Goal: Information Seeking & Learning: Compare options

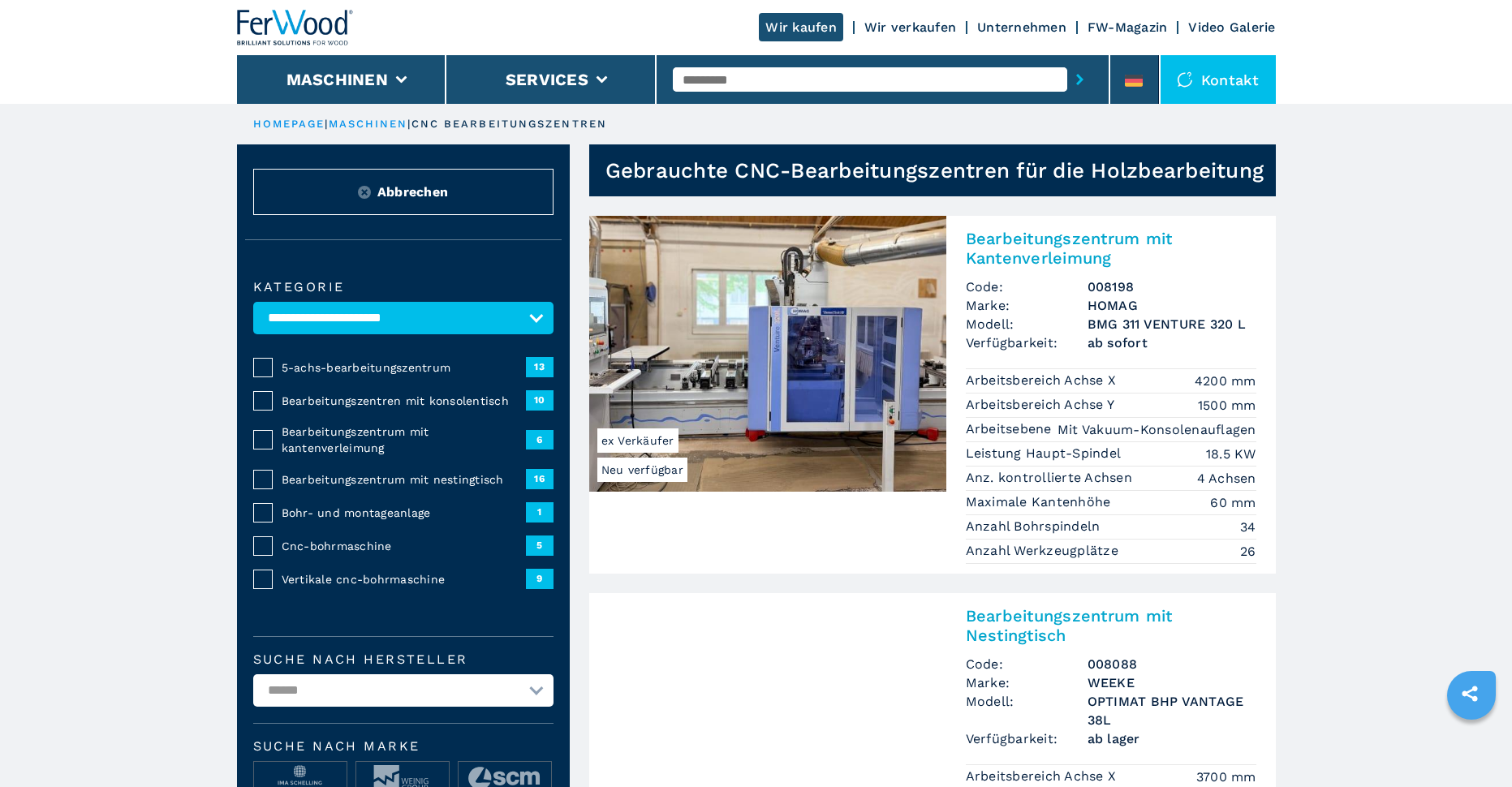
scroll to position [81, 0]
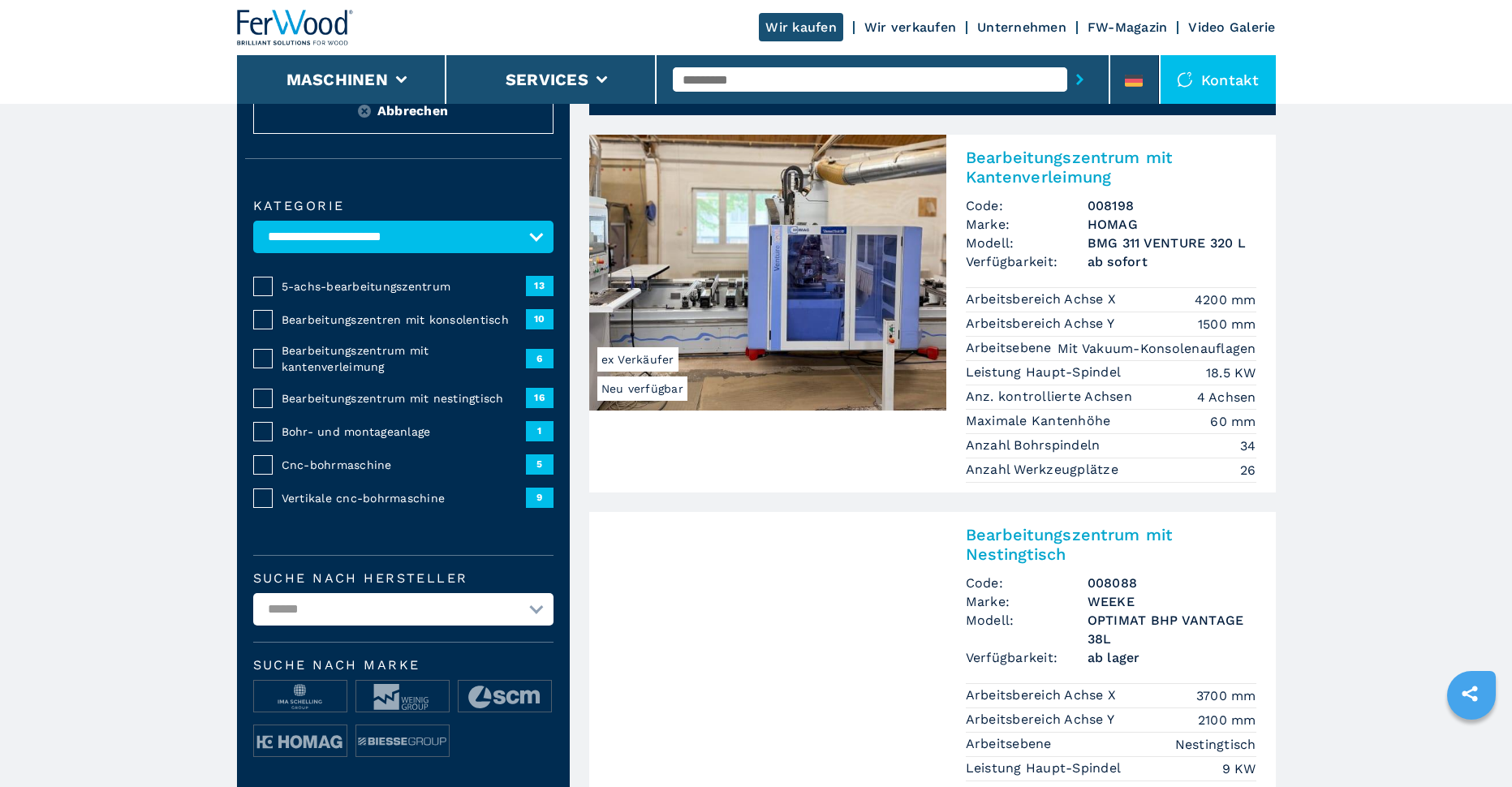
click at [753, 347] on img at bounding box center [768, 272] width 357 height 276
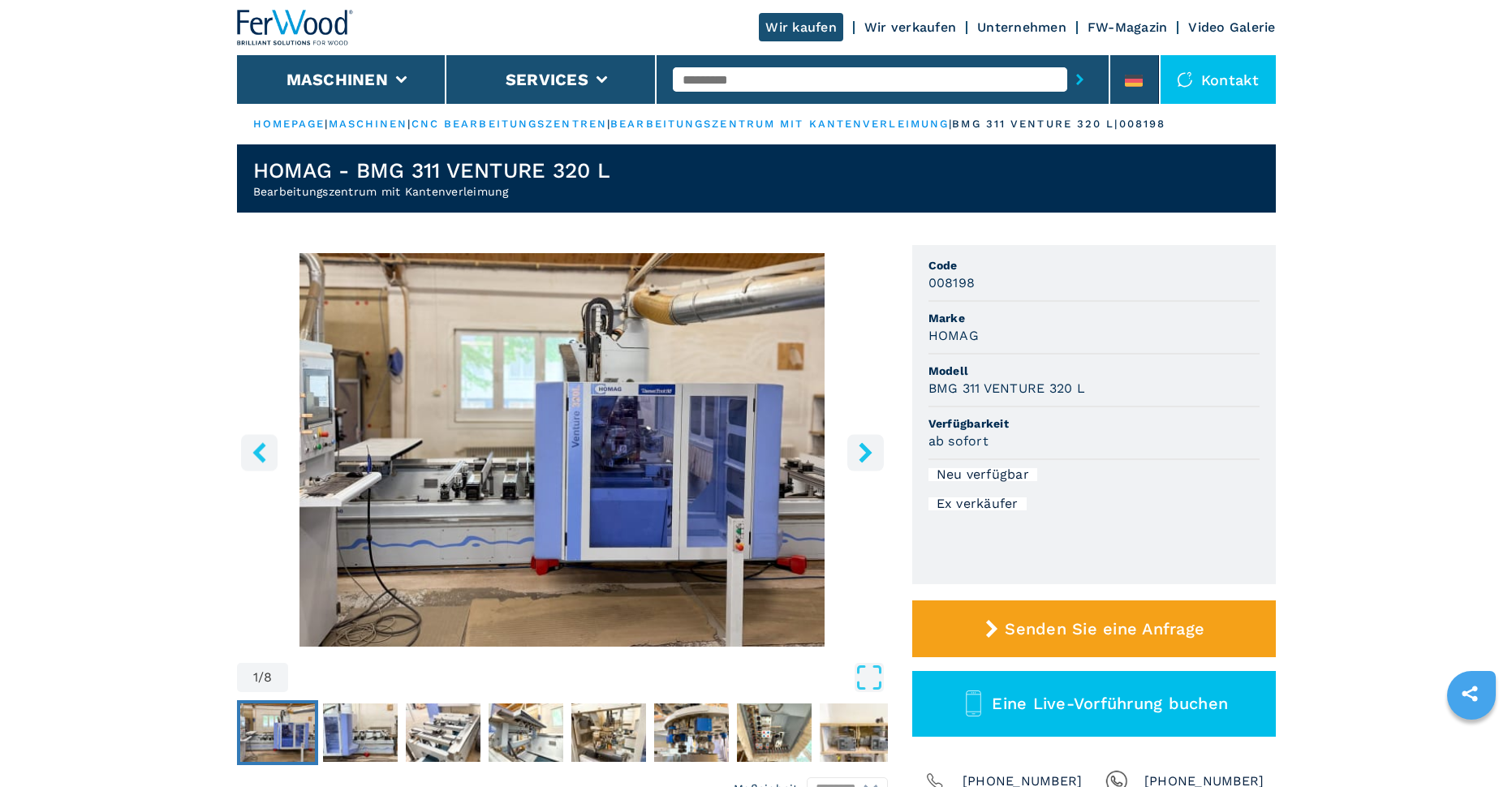
click at [862, 444] on icon "right-button" at bounding box center [866, 452] width 13 height 20
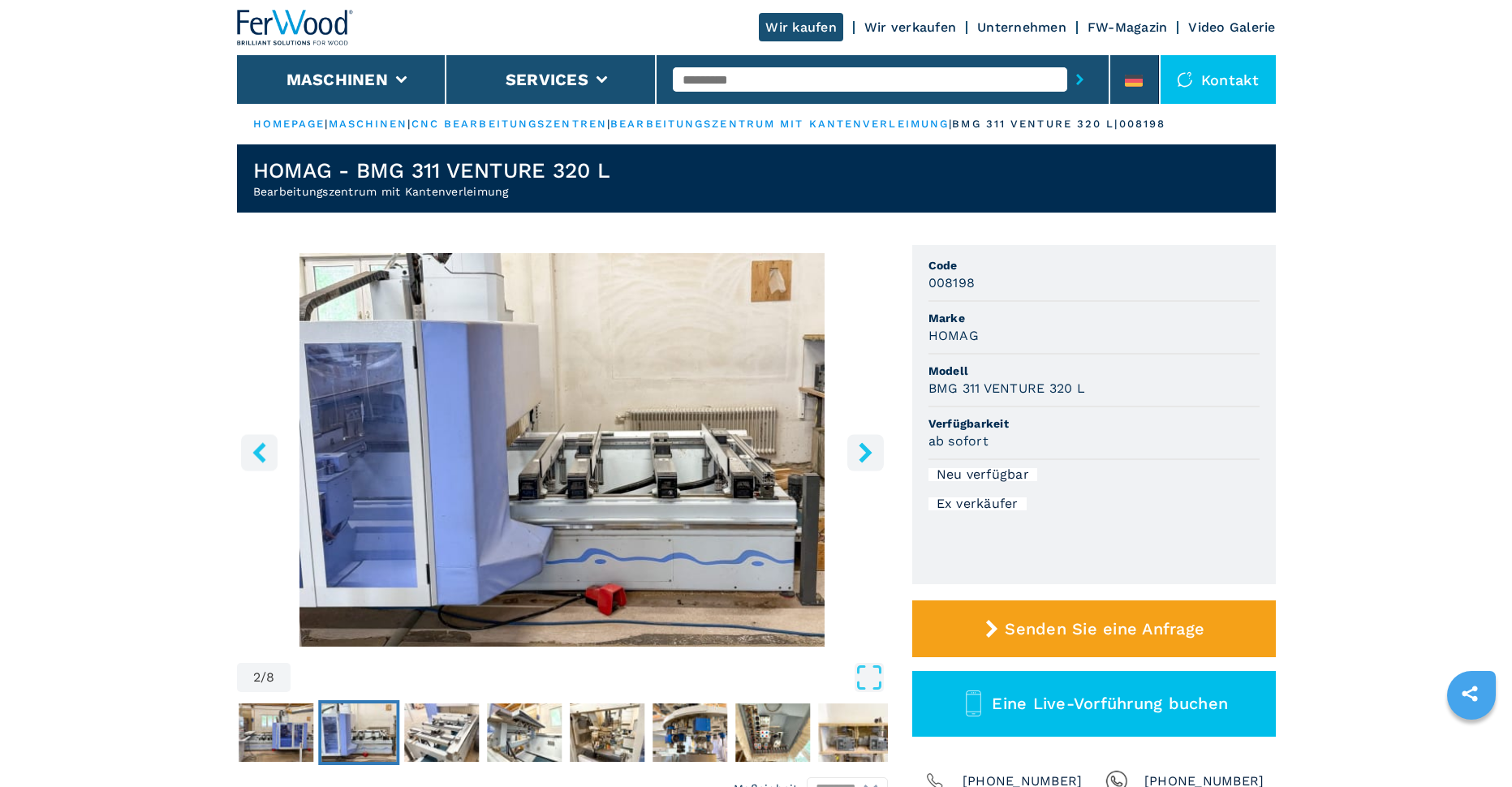
click at [862, 444] on icon "right-button" at bounding box center [866, 452] width 13 height 20
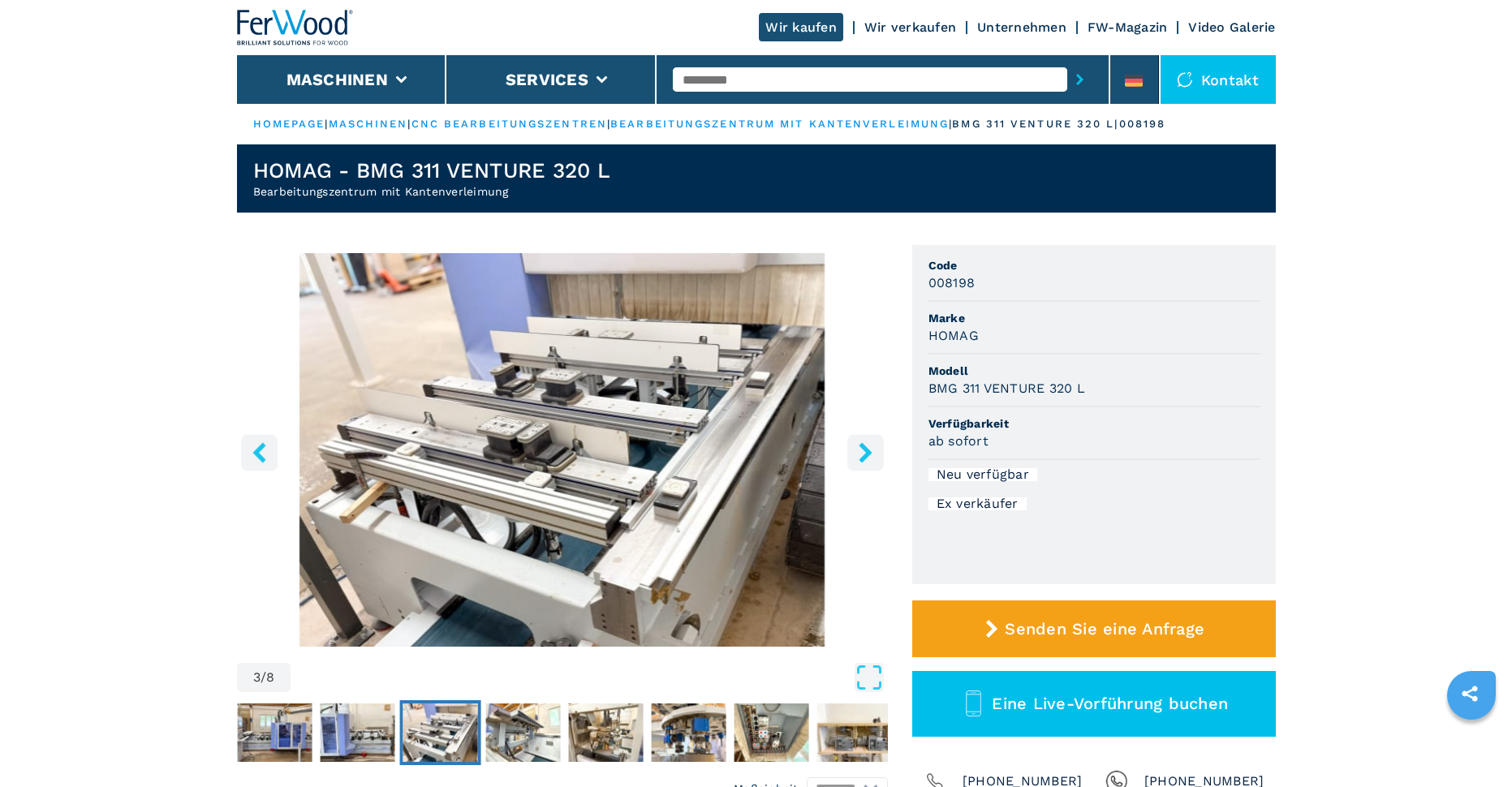
click at [653, 444] on img "Go to Slide 3" at bounding box center [562, 449] width 651 height 393
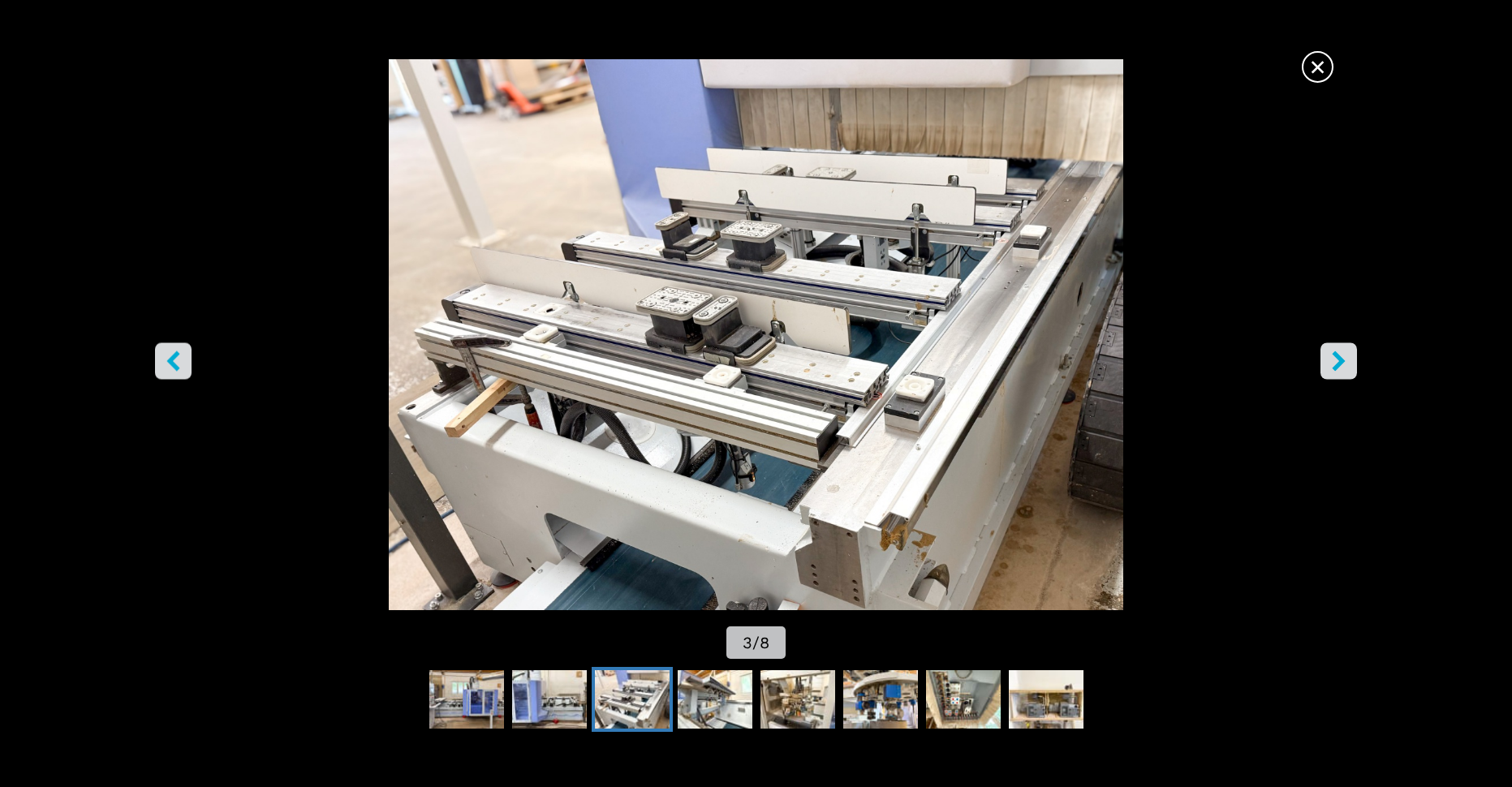
click at [1340, 359] on icon "right-button" at bounding box center [1338, 361] width 13 height 20
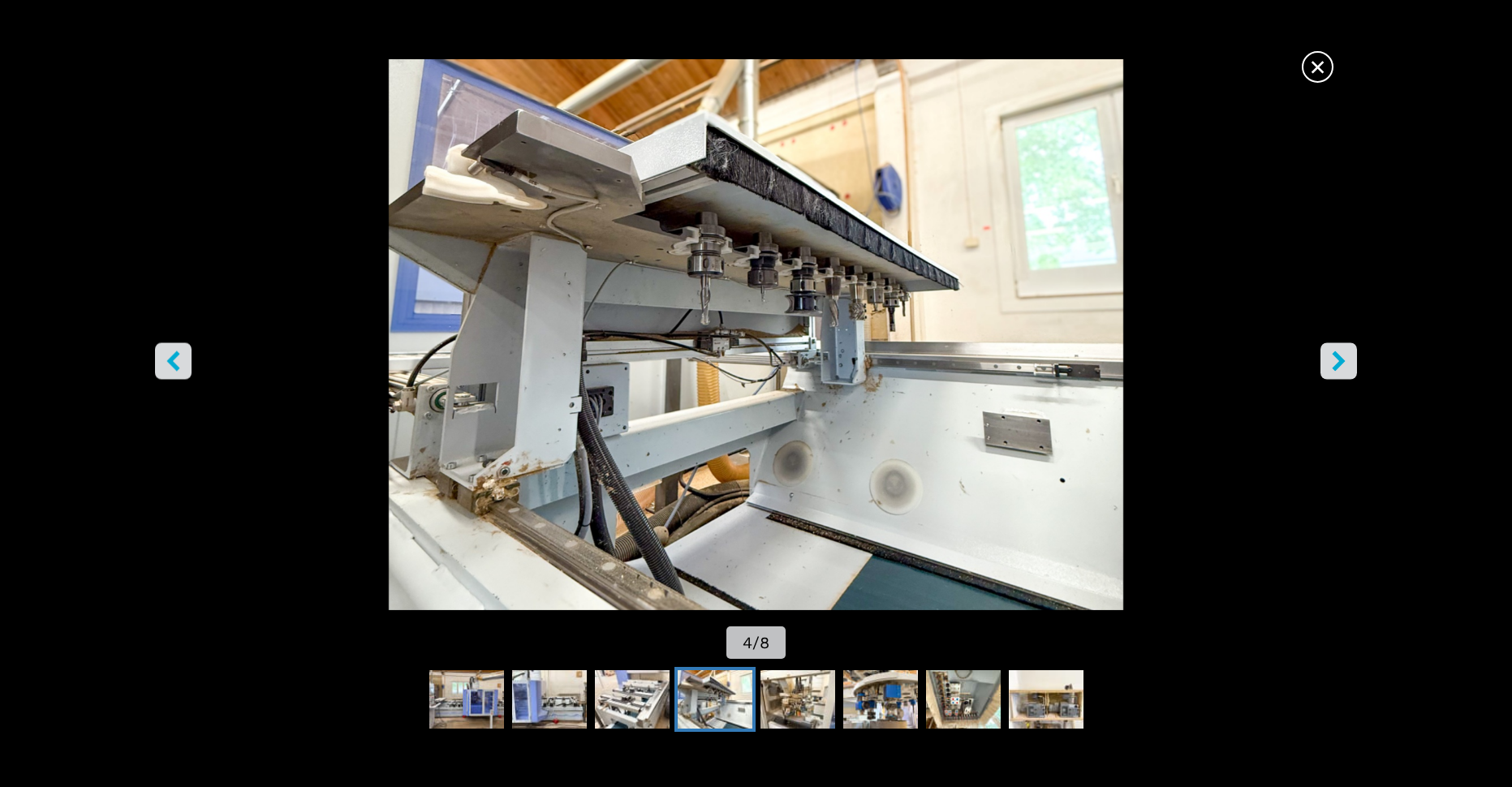
click at [1341, 358] on icon "right-button" at bounding box center [1338, 361] width 13 height 20
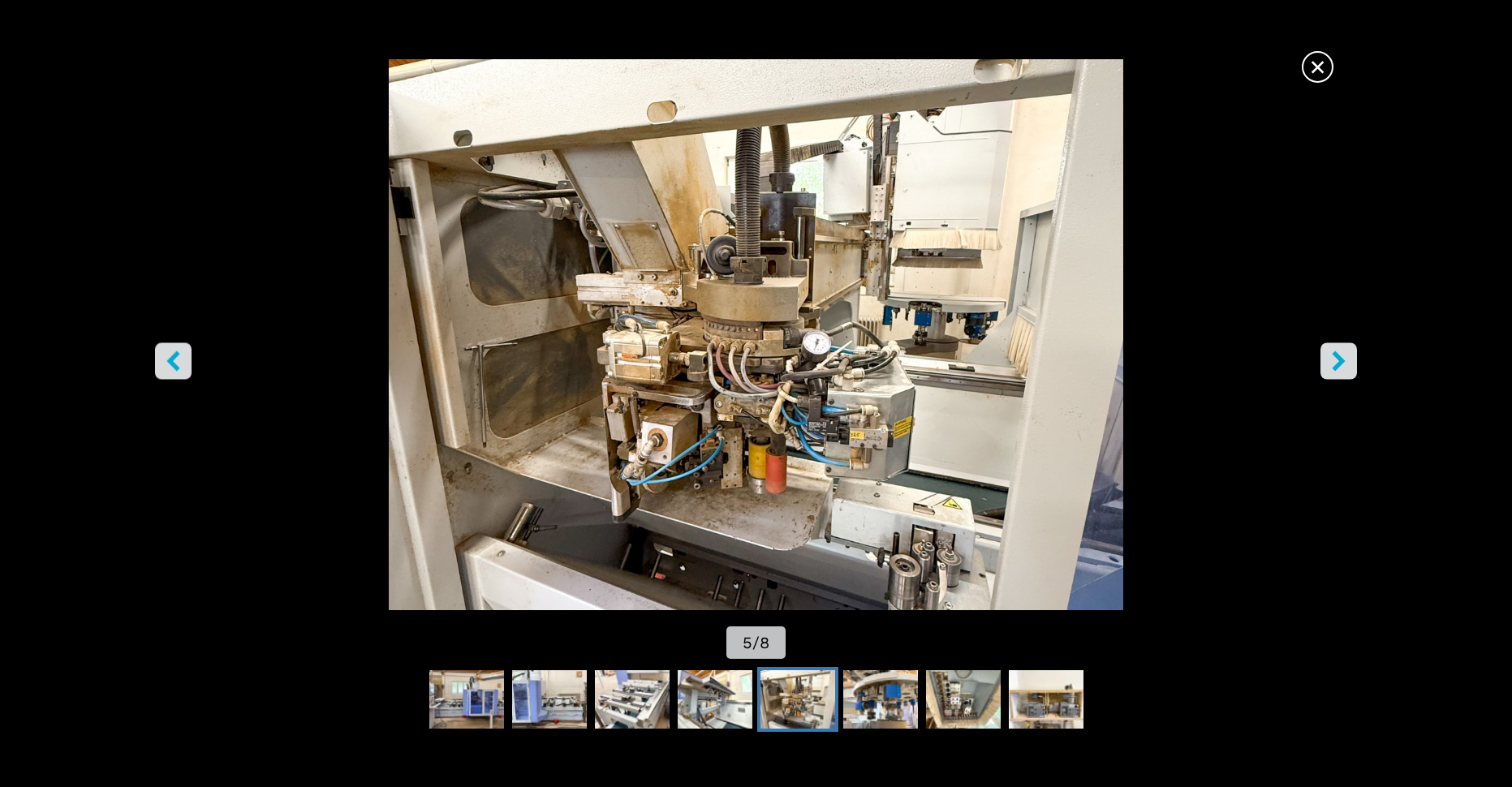
click at [1341, 358] on icon "right-button" at bounding box center [1338, 361] width 13 height 20
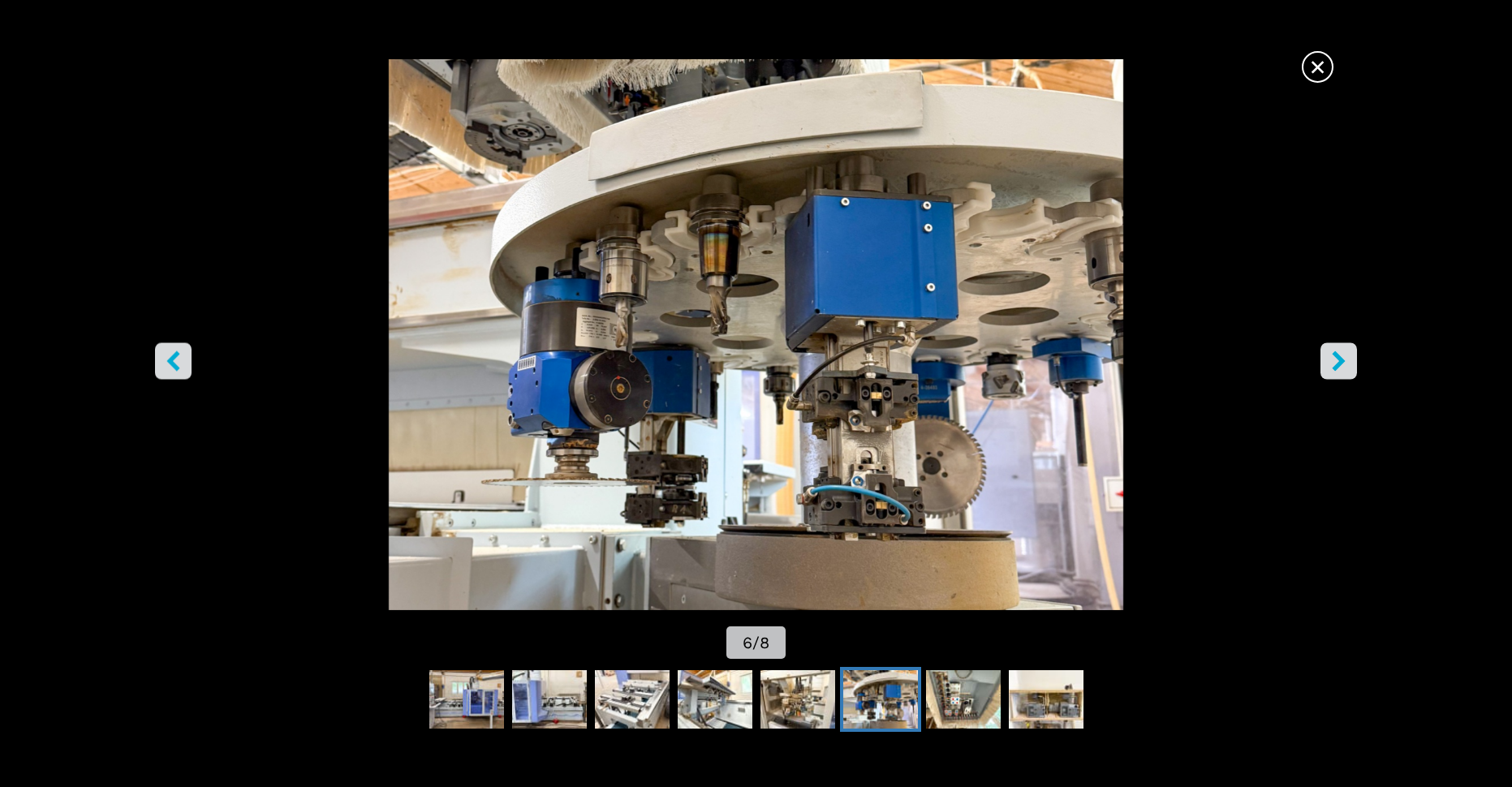
click at [1341, 358] on icon "right-button" at bounding box center [1338, 361] width 13 height 20
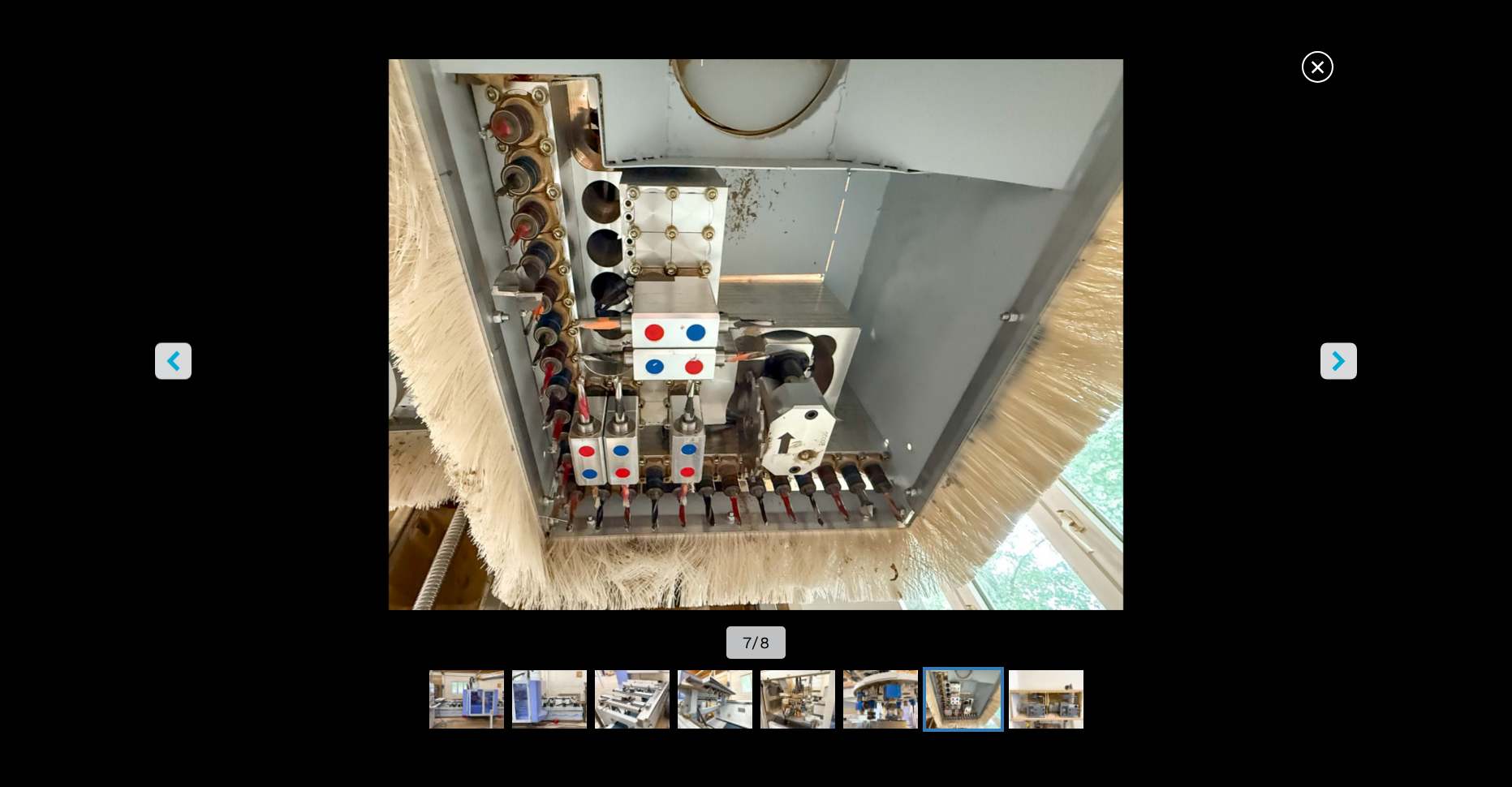
click at [1341, 358] on icon "right-button" at bounding box center [1338, 361] width 13 height 20
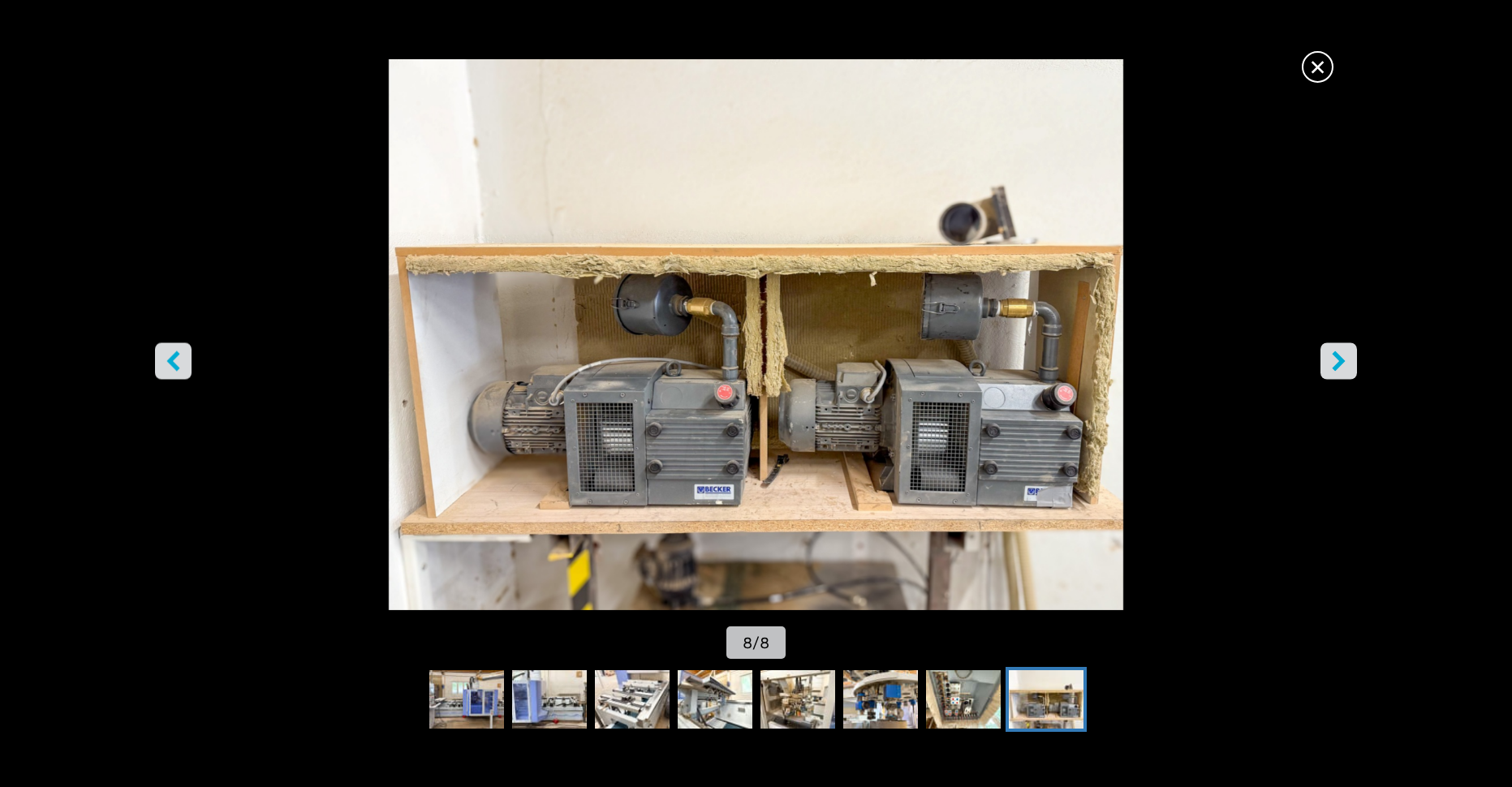
click at [1344, 360] on icon "right-button" at bounding box center [1338, 361] width 13 height 20
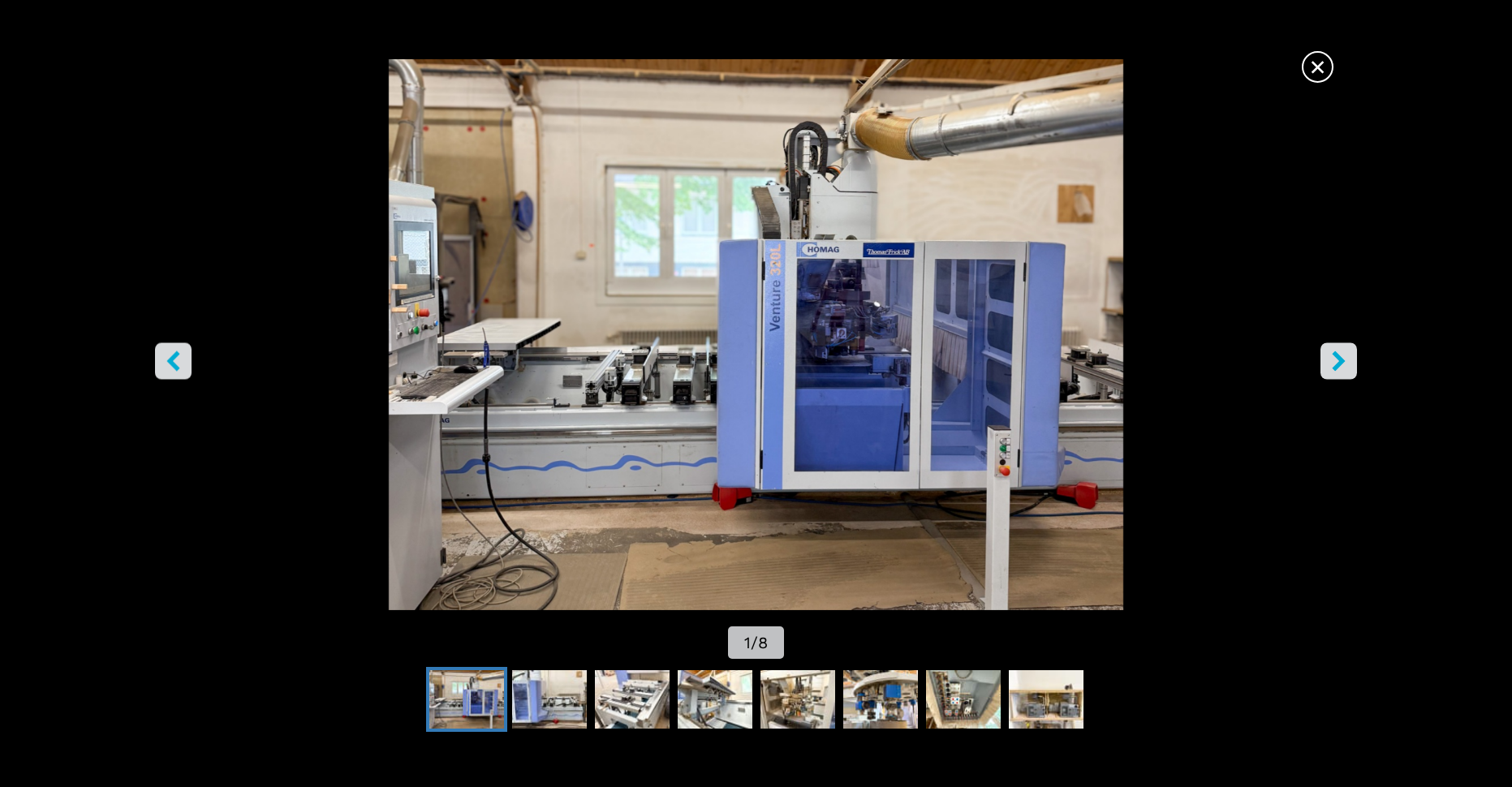
click at [1344, 360] on icon "right-button" at bounding box center [1338, 361] width 13 height 20
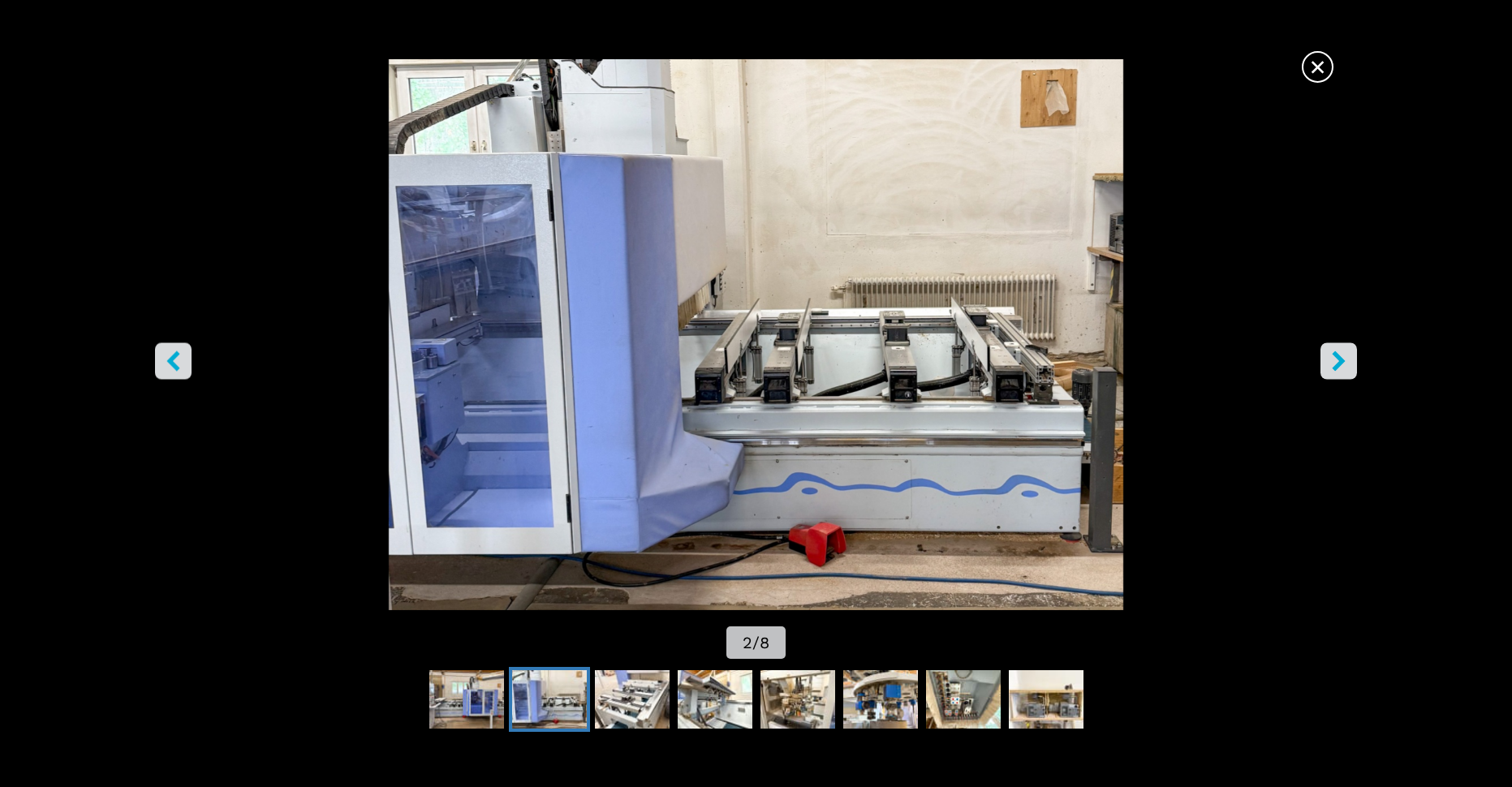
click at [1344, 360] on icon "right-button" at bounding box center [1338, 361] width 13 height 20
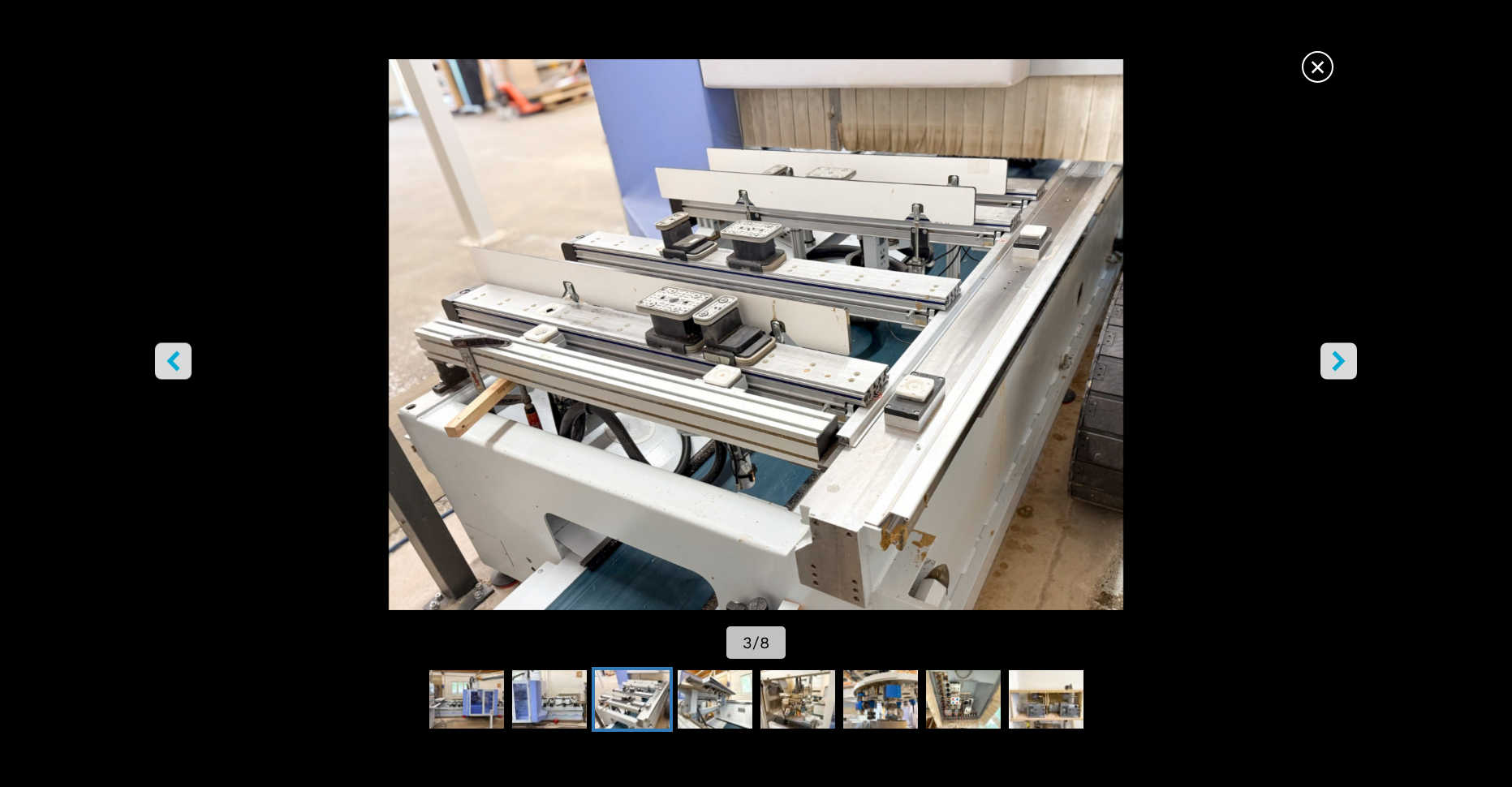
click at [1327, 60] on span "×" at bounding box center [1318, 64] width 29 height 29
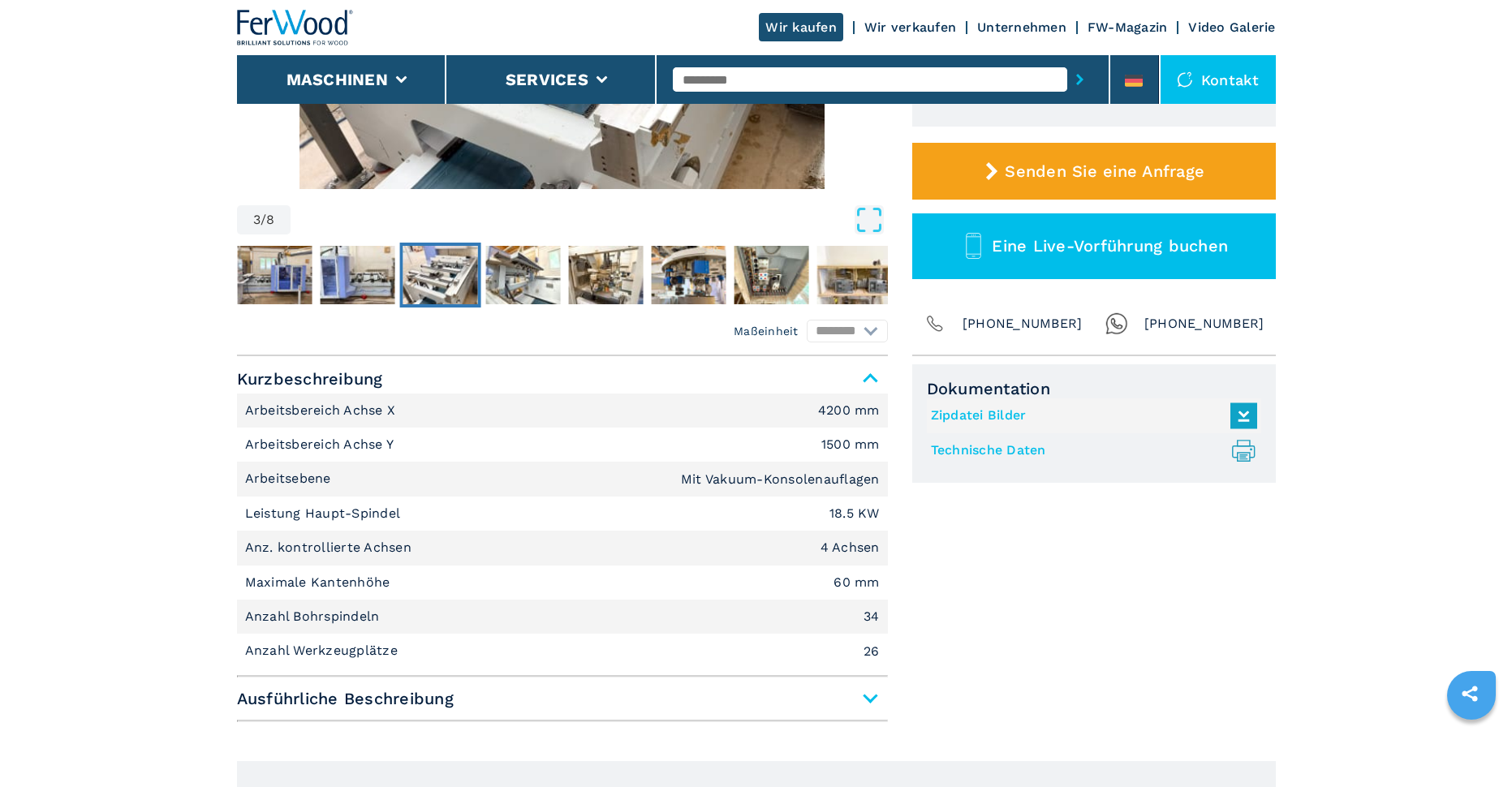
scroll to position [649, 0]
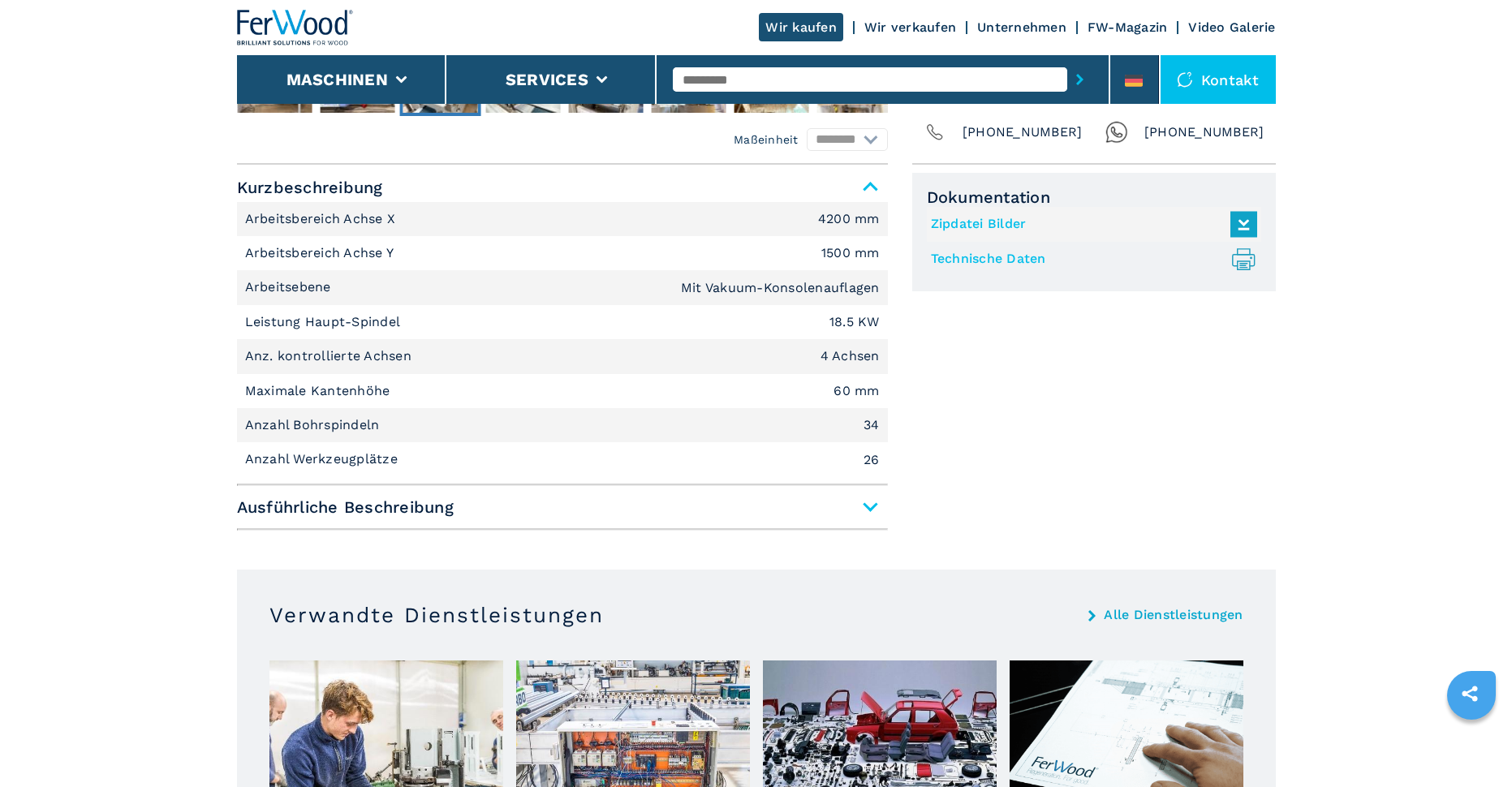
click at [867, 500] on span "Ausführliche Beschreibung" at bounding box center [562, 507] width 651 height 29
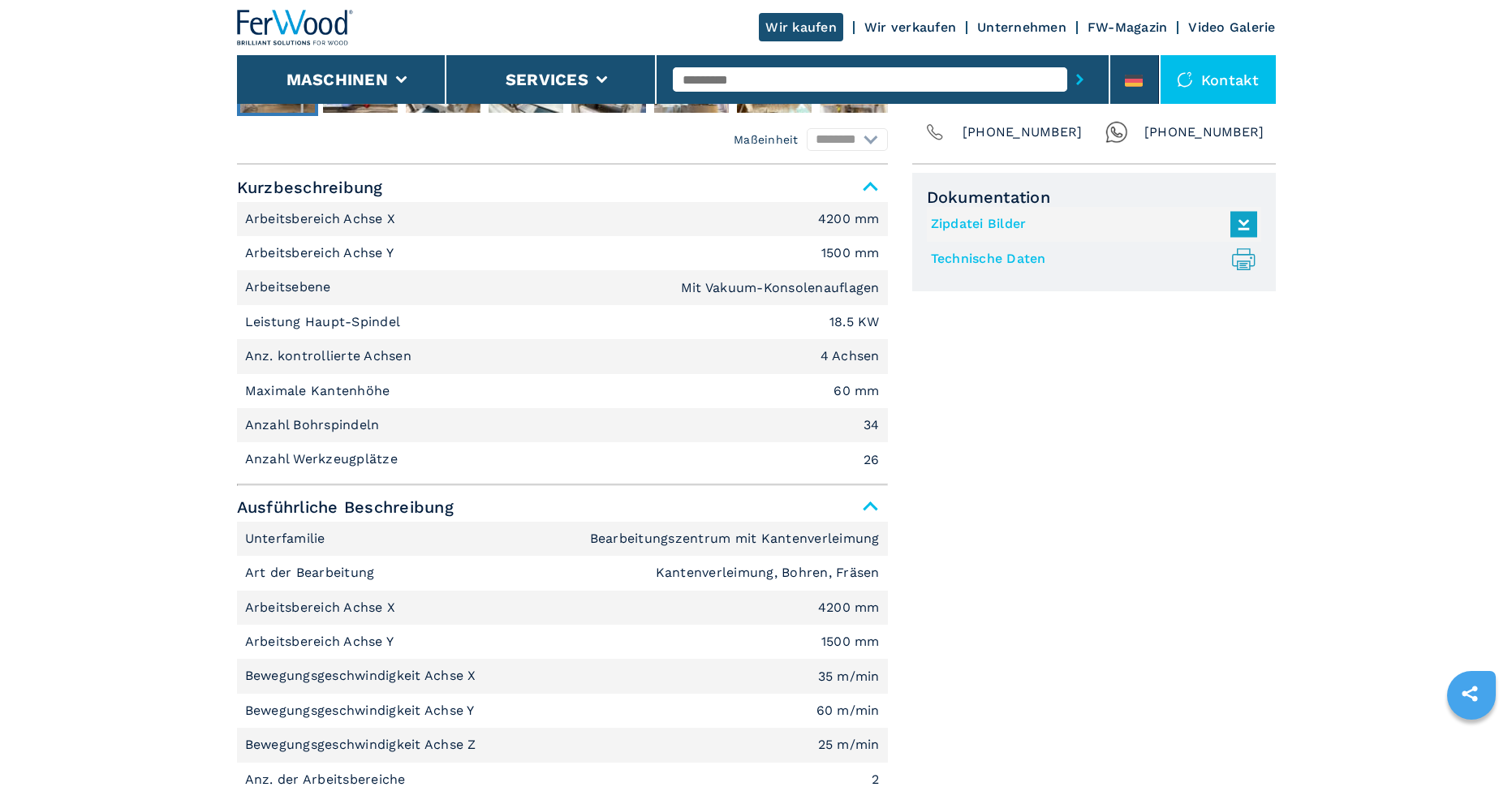
select select "**********"
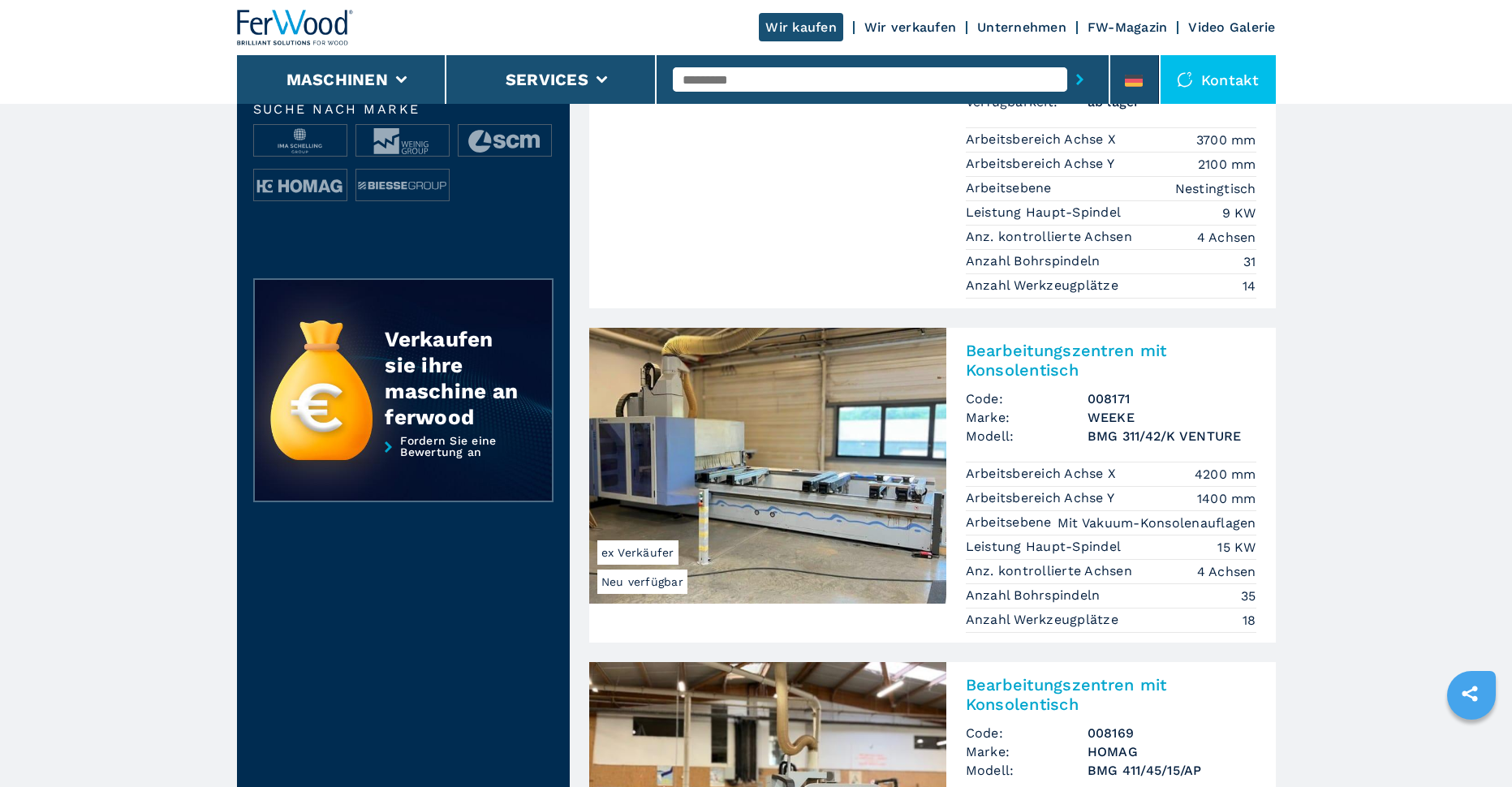
scroll to position [649, 0]
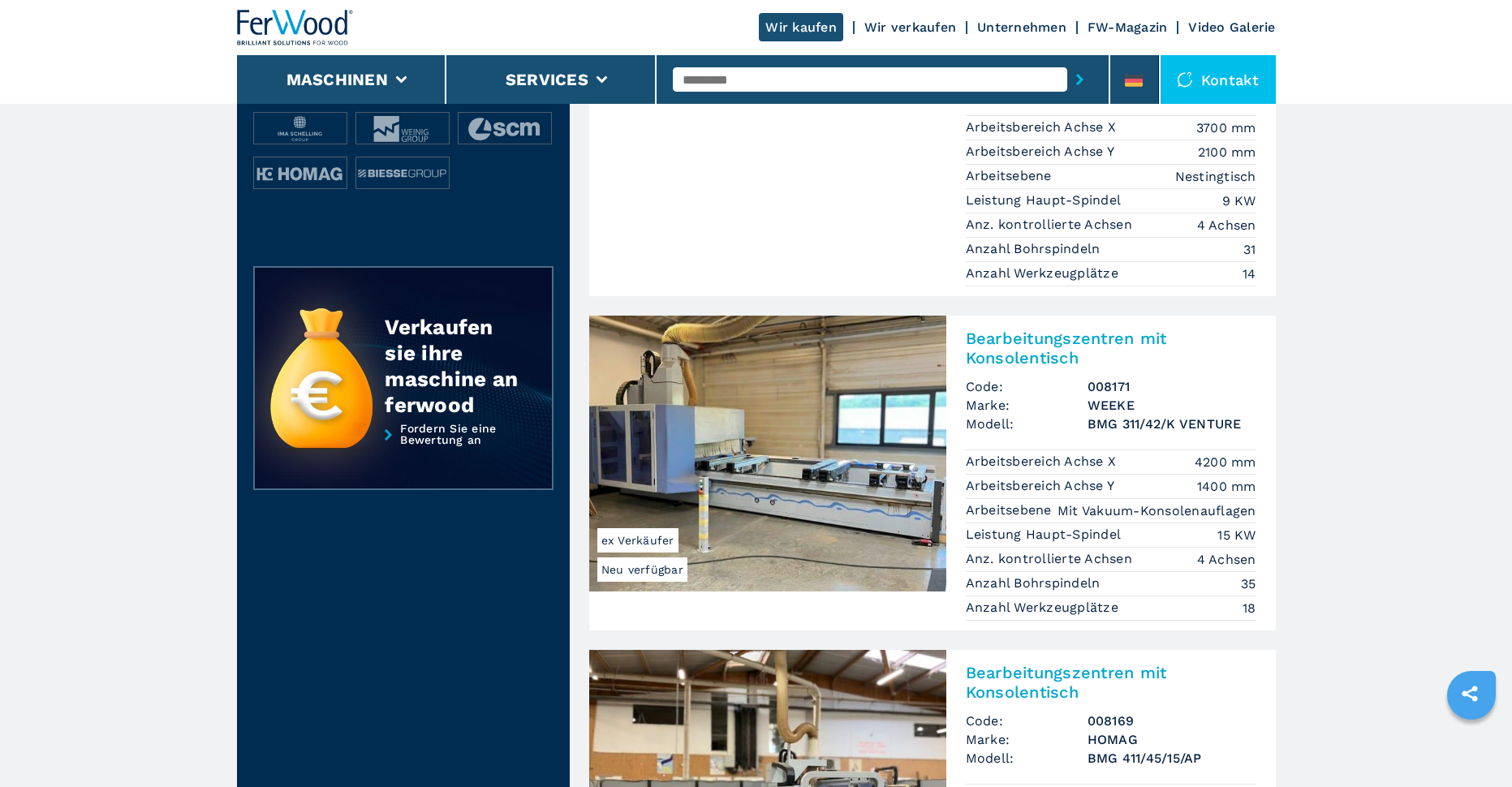
click at [877, 474] on img at bounding box center [768, 453] width 357 height 276
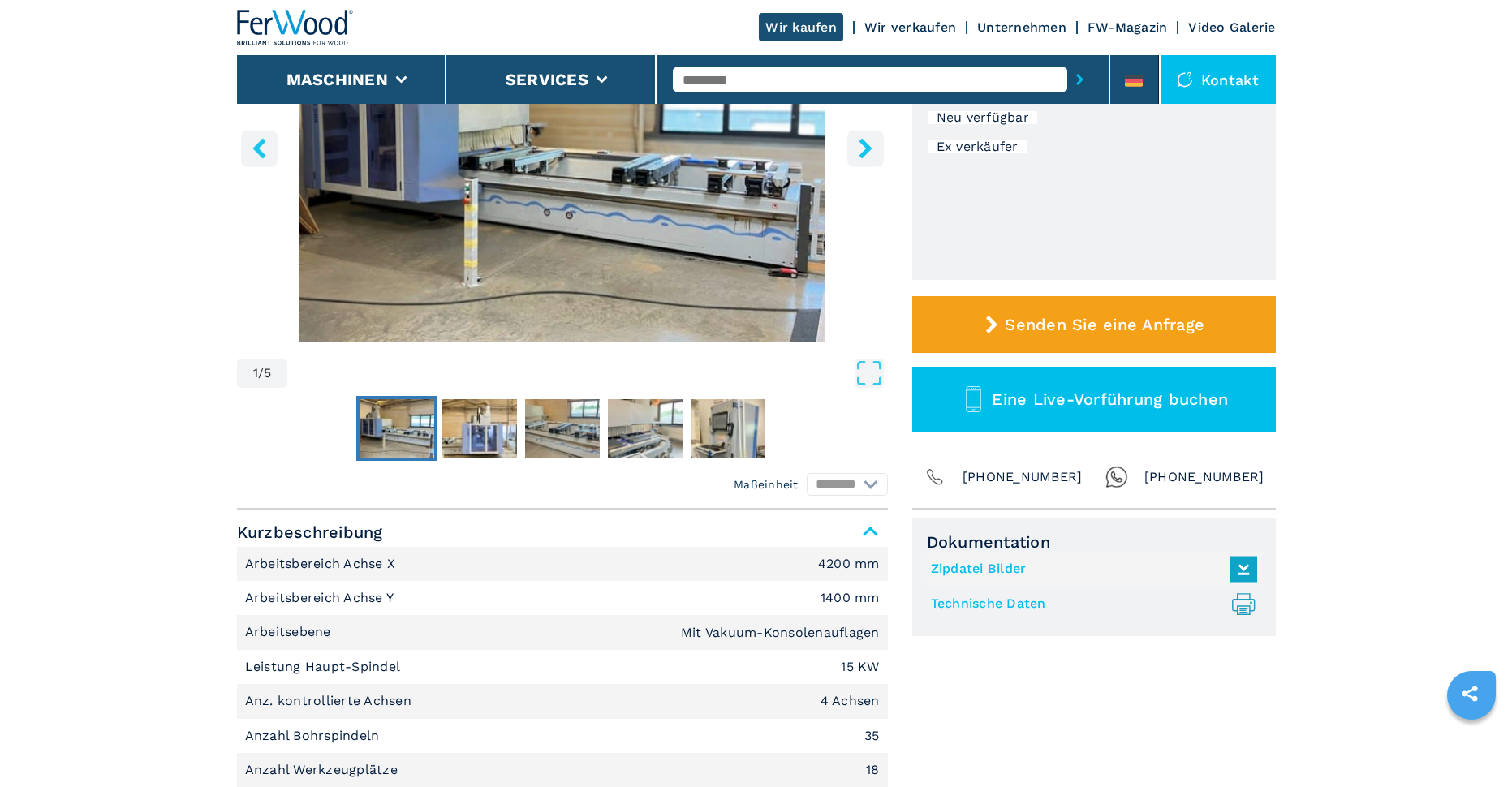
scroll to position [405, 0]
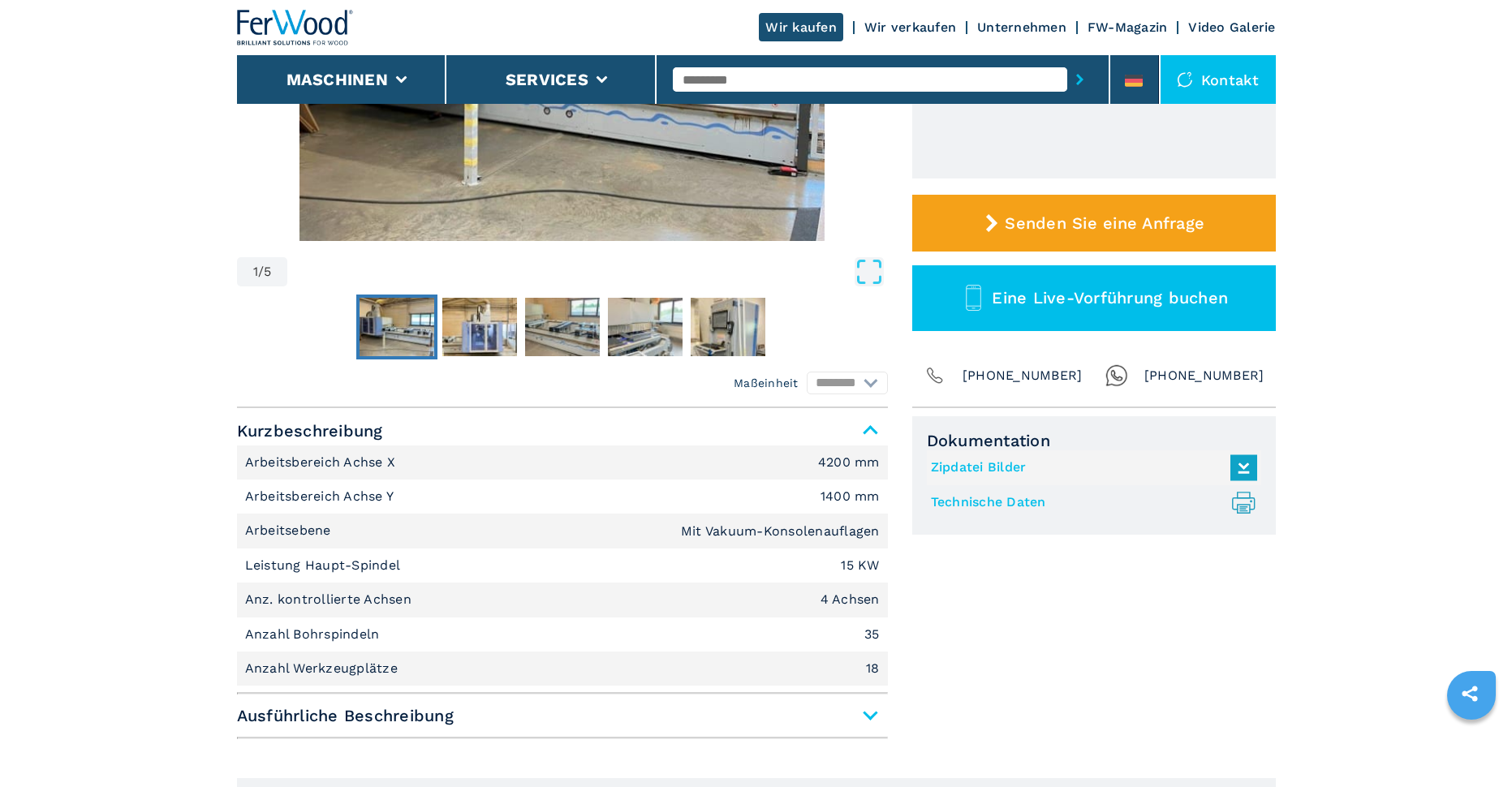
click at [870, 714] on span "Ausführliche Beschreibung" at bounding box center [562, 716] width 651 height 29
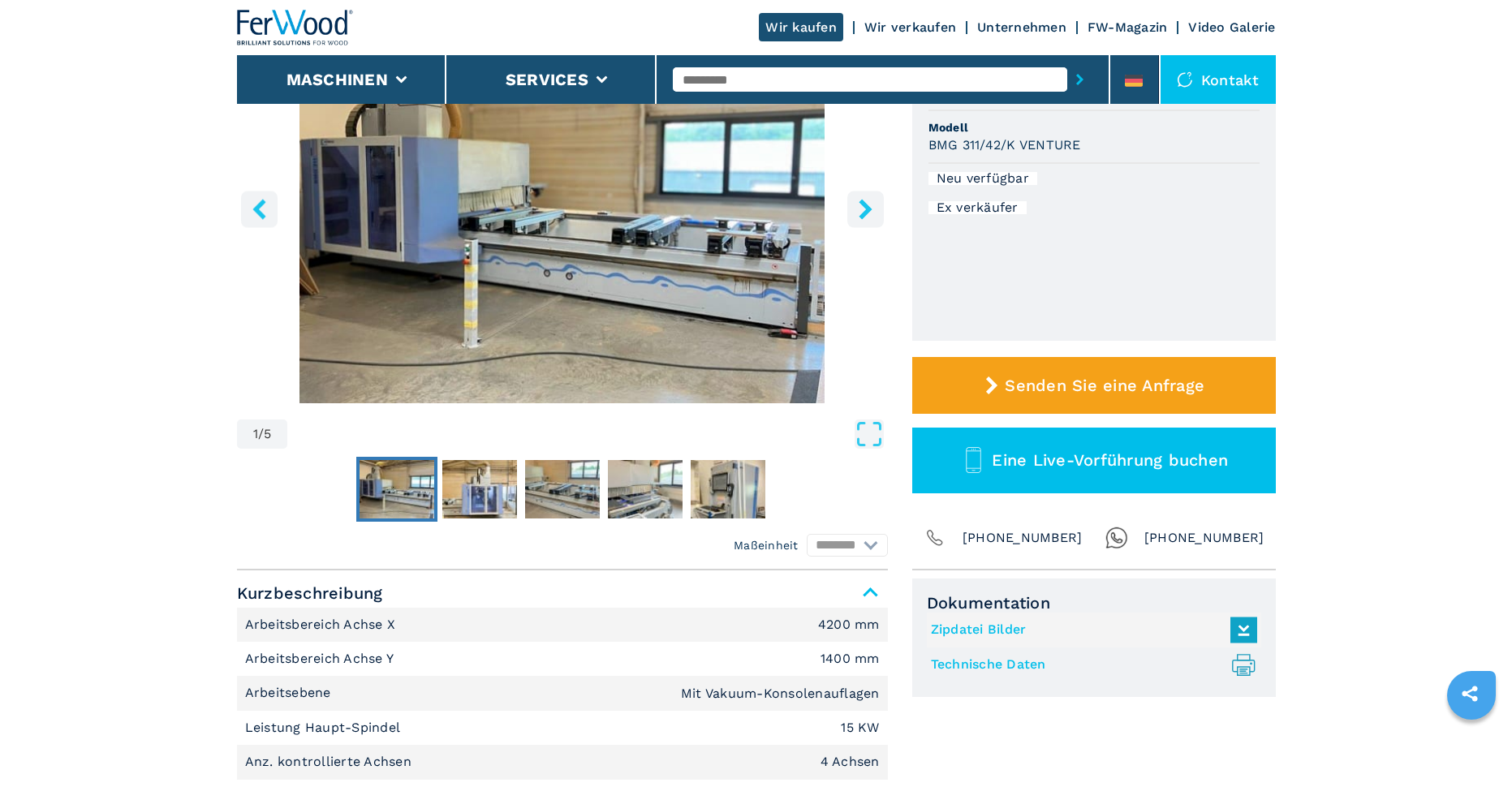
scroll to position [81, 0]
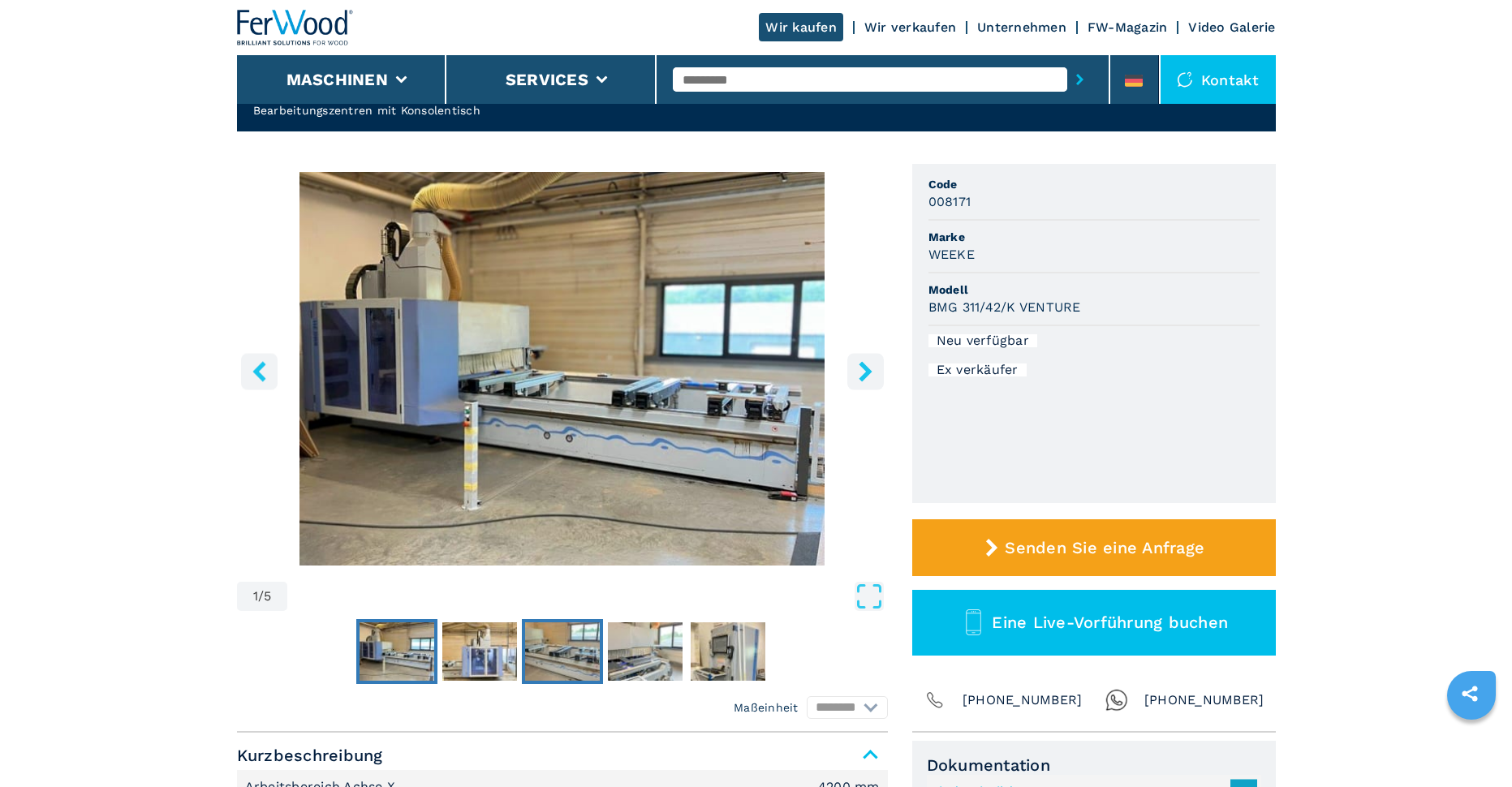
click at [586, 655] on img "Go to Slide 3" at bounding box center [563, 652] width 75 height 59
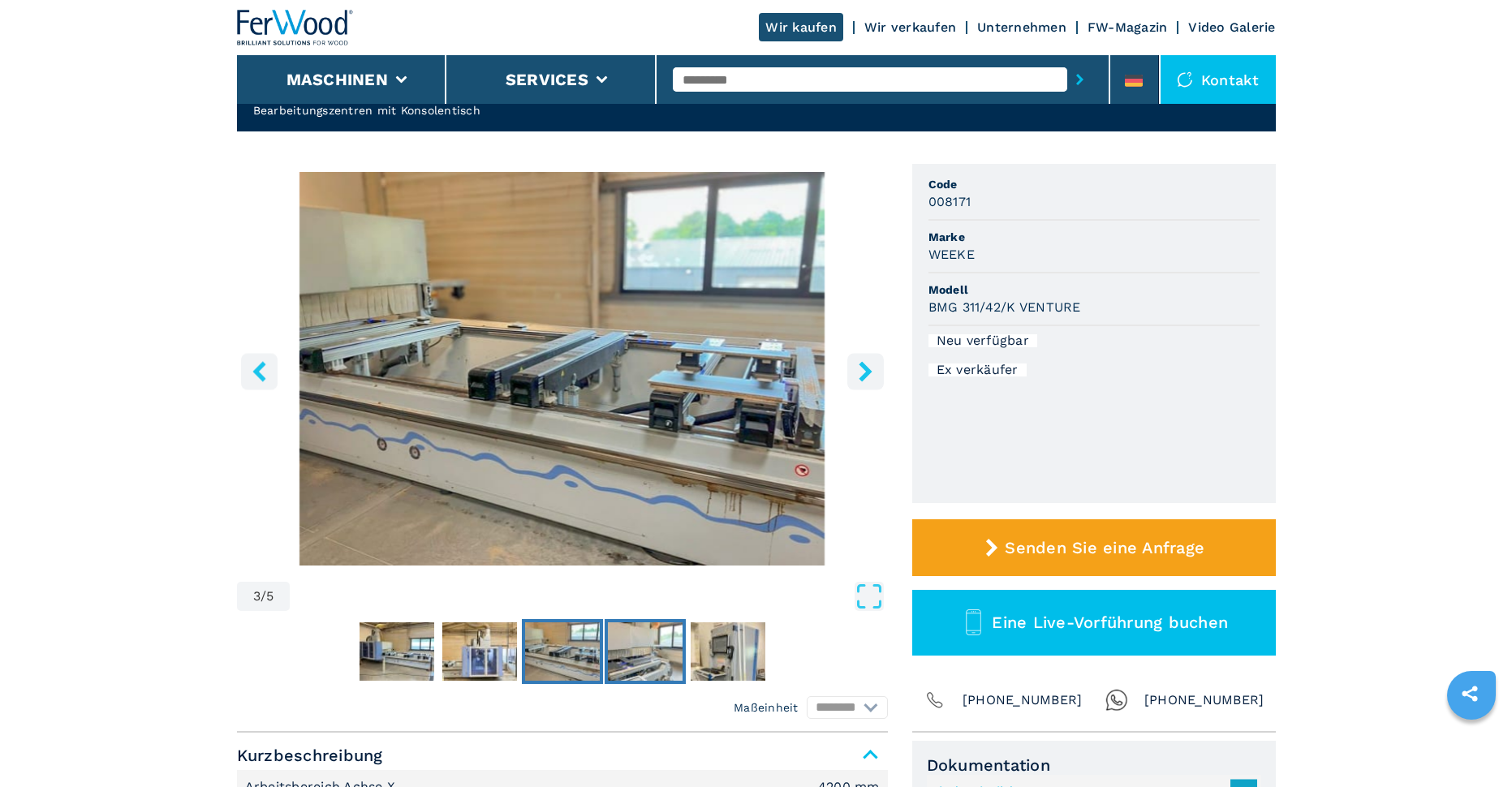
click at [658, 652] on img "Go to Slide 4" at bounding box center [645, 652] width 75 height 59
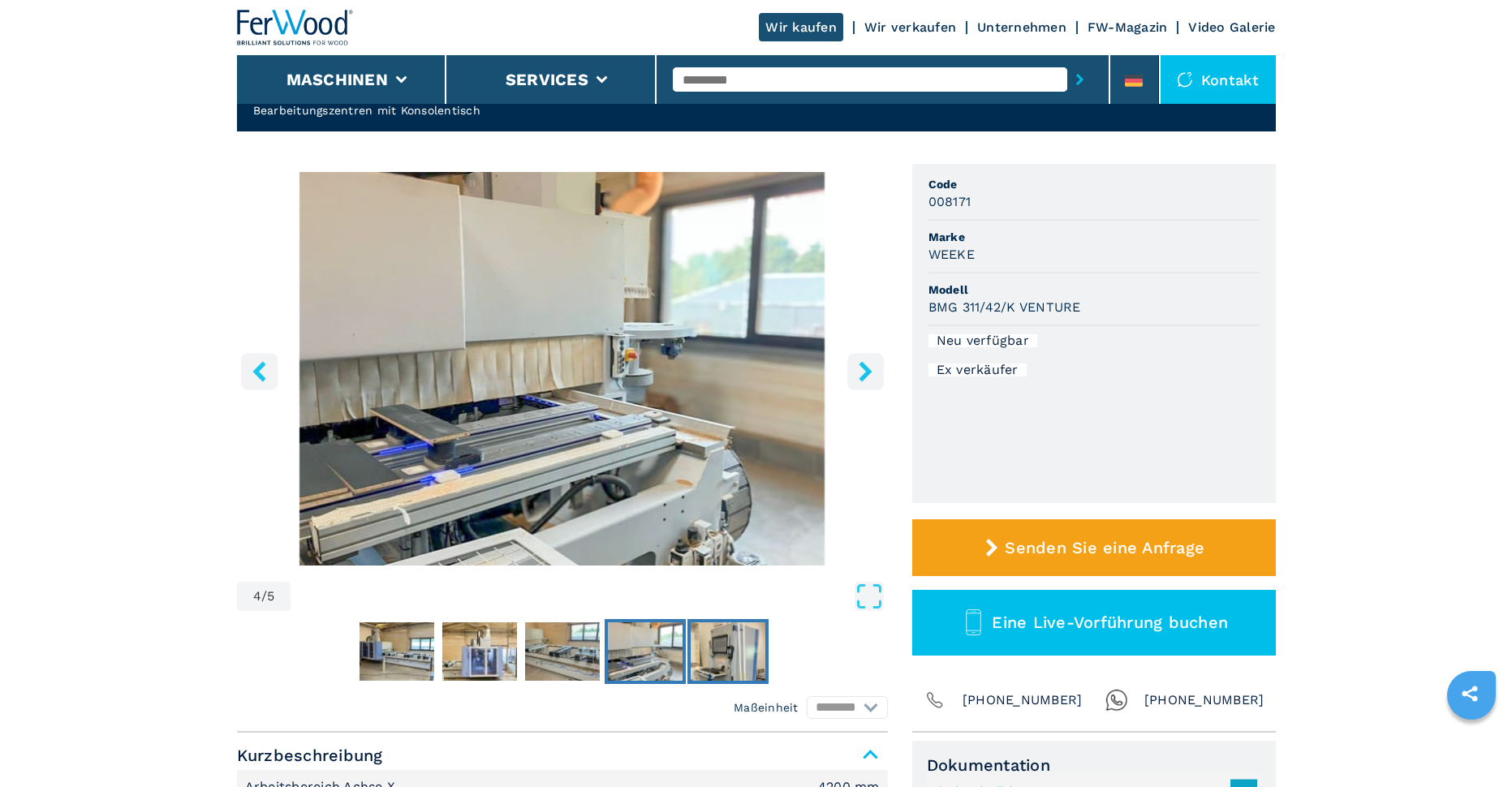
click at [731, 645] on img "Go to Slide 5" at bounding box center [729, 652] width 75 height 59
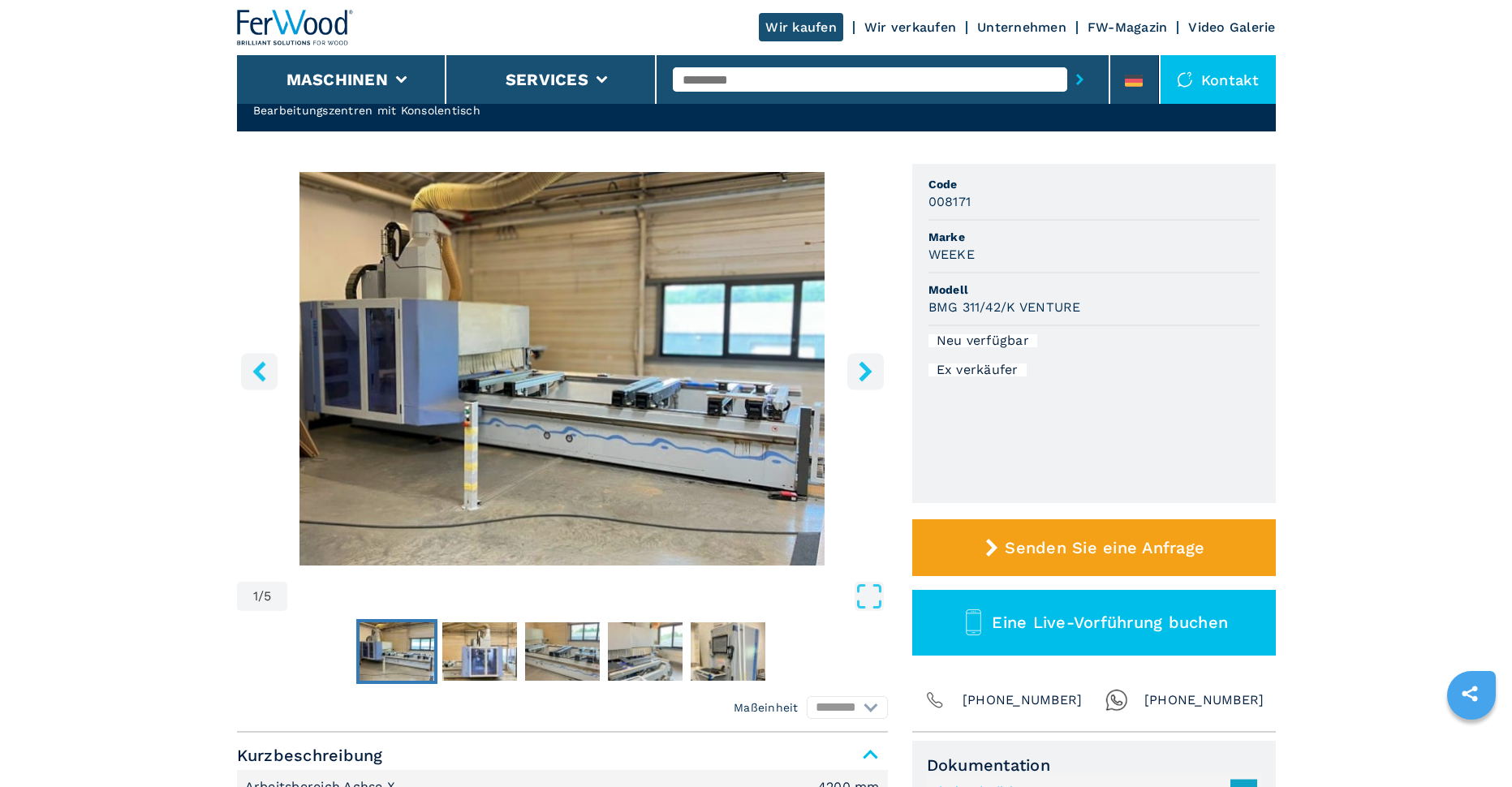
select select "**********"
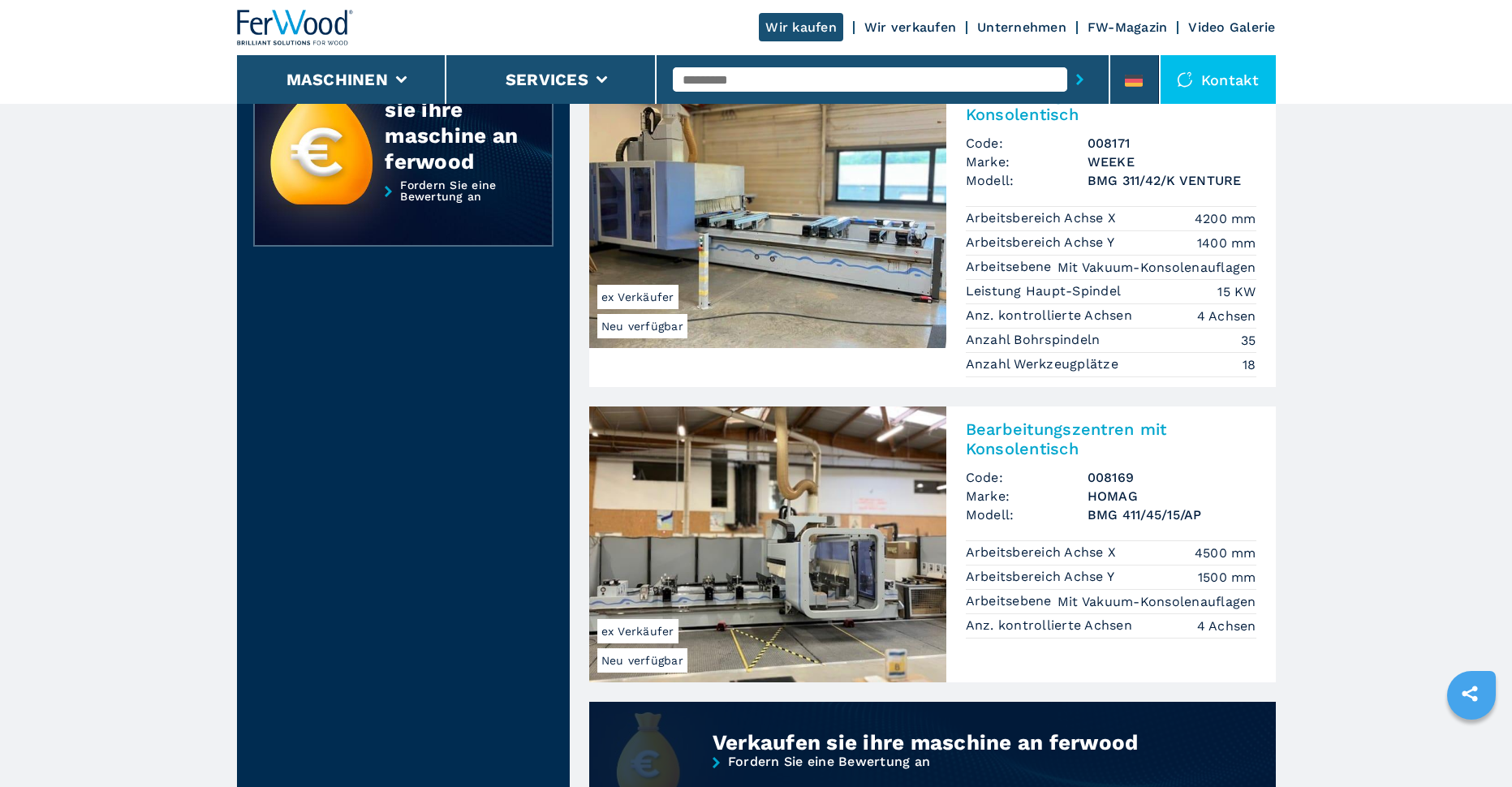
scroll to position [1050, 0]
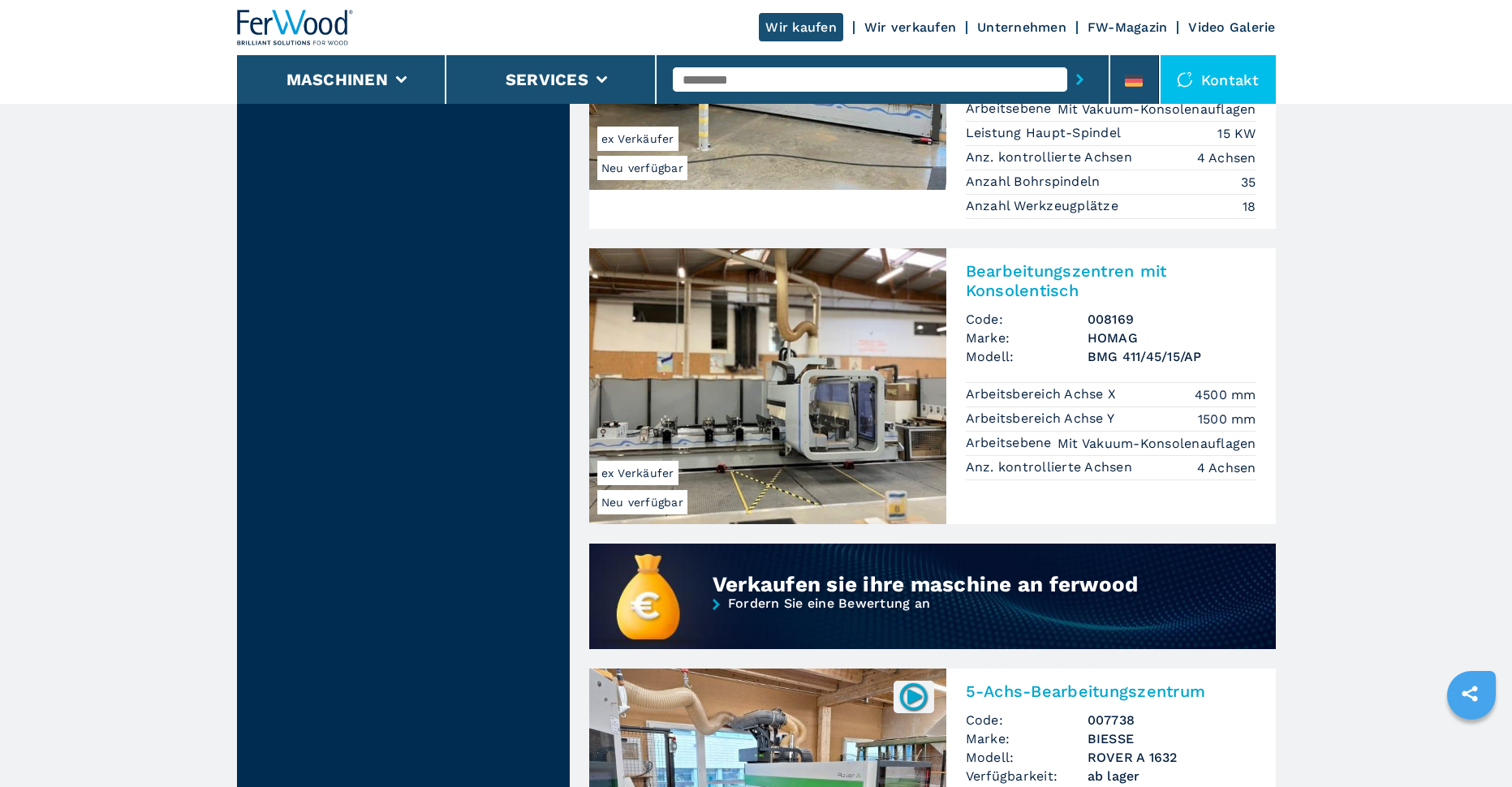
click at [931, 385] on img at bounding box center [768, 386] width 357 height 276
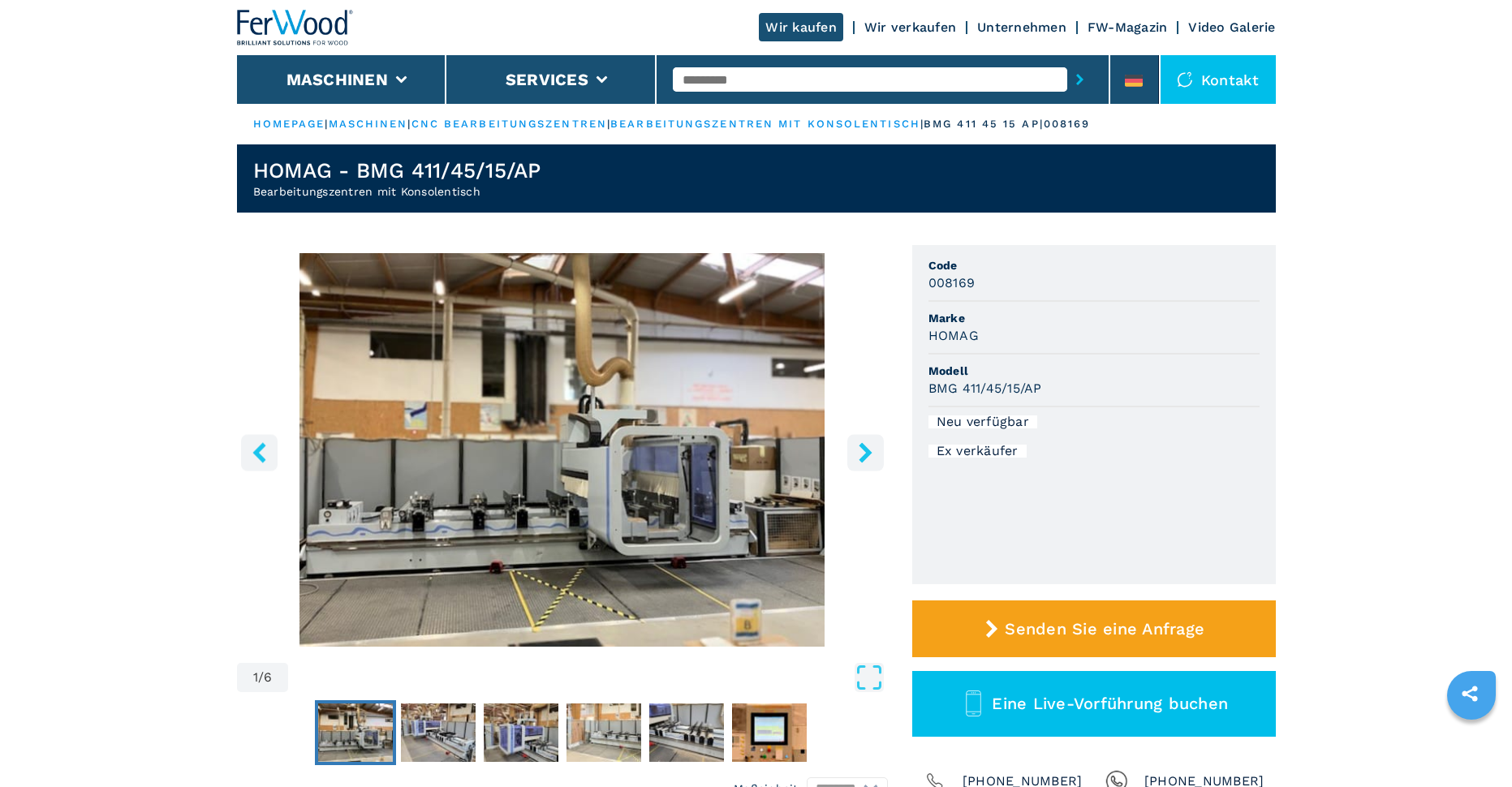
click at [860, 451] on icon "right-button" at bounding box center [866, 452] width 20 height 20
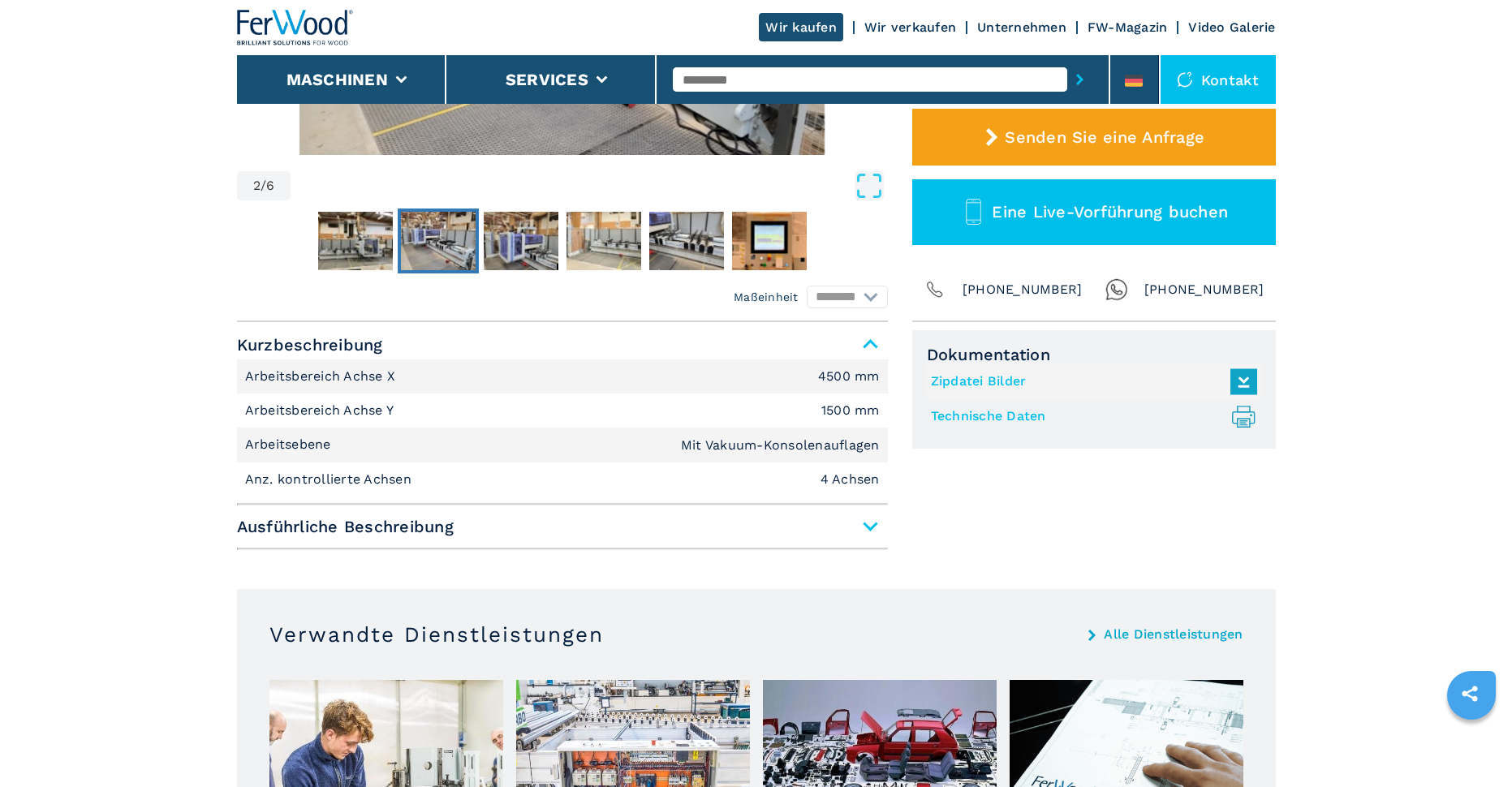
scroll to position [487, 0]
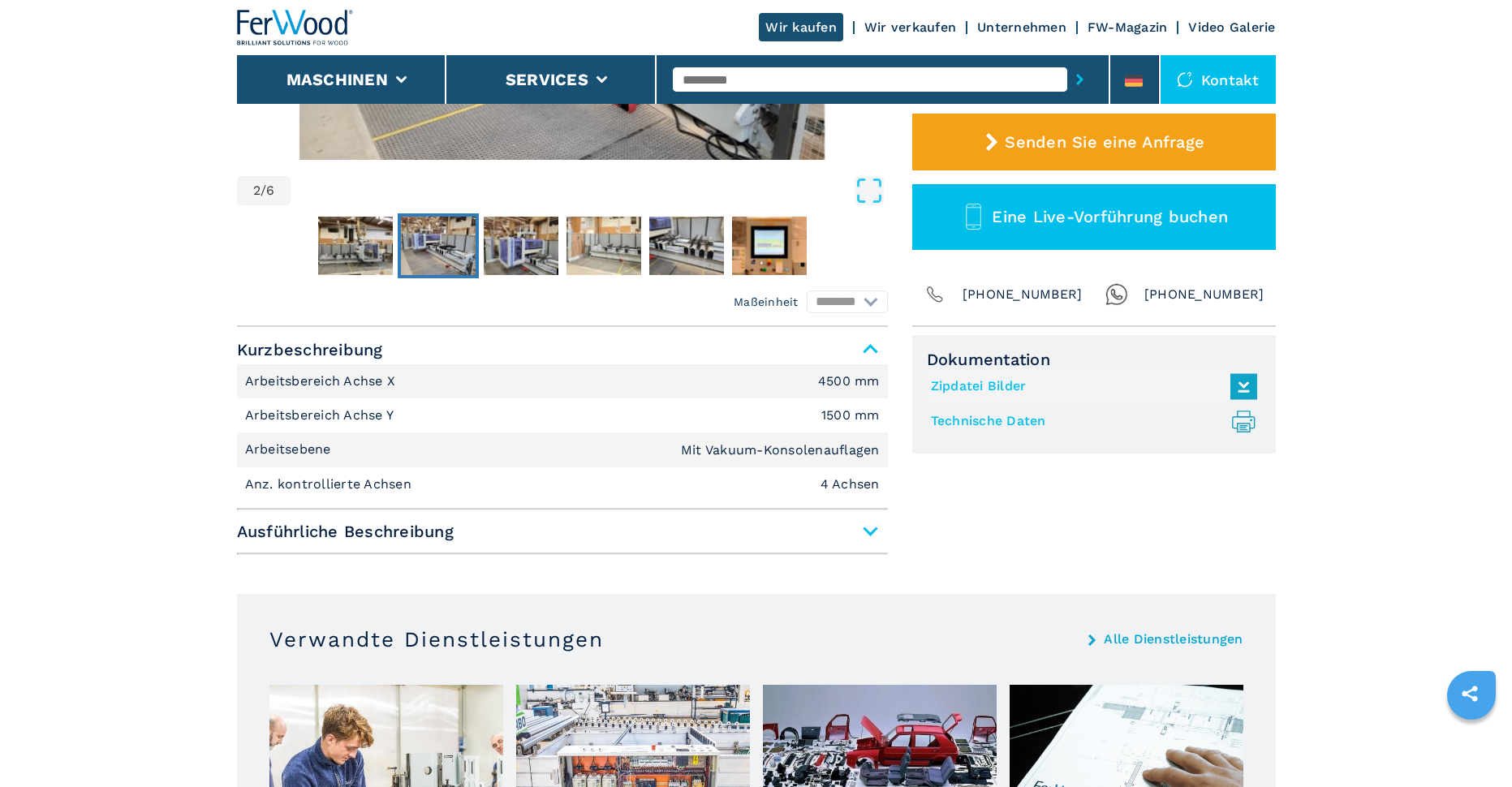
click at [861, 527] on span "Ausführliche Beschreibung" at bounding box center [562, 532] width 651 height 29
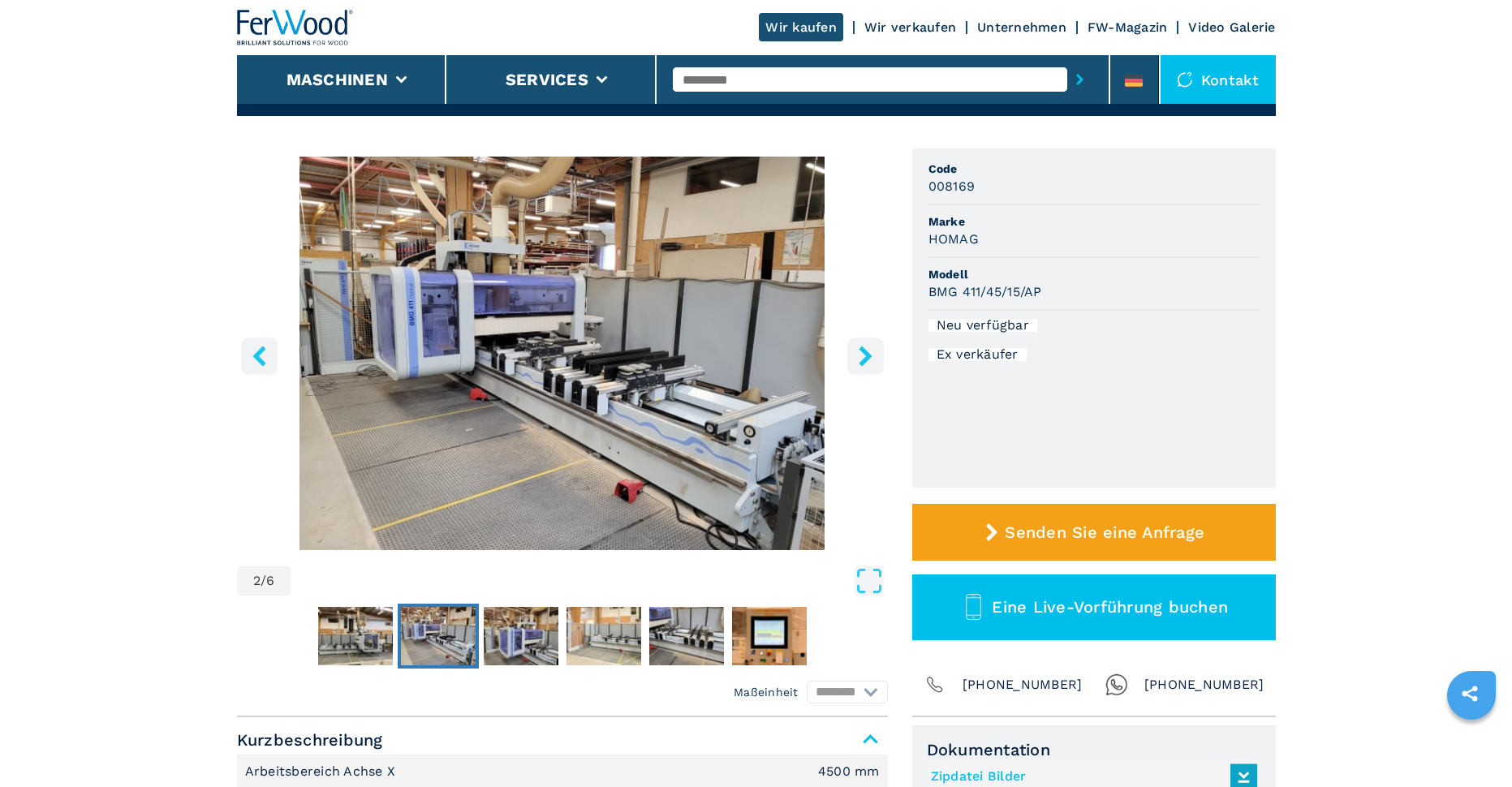
scroll to position [0, 0]
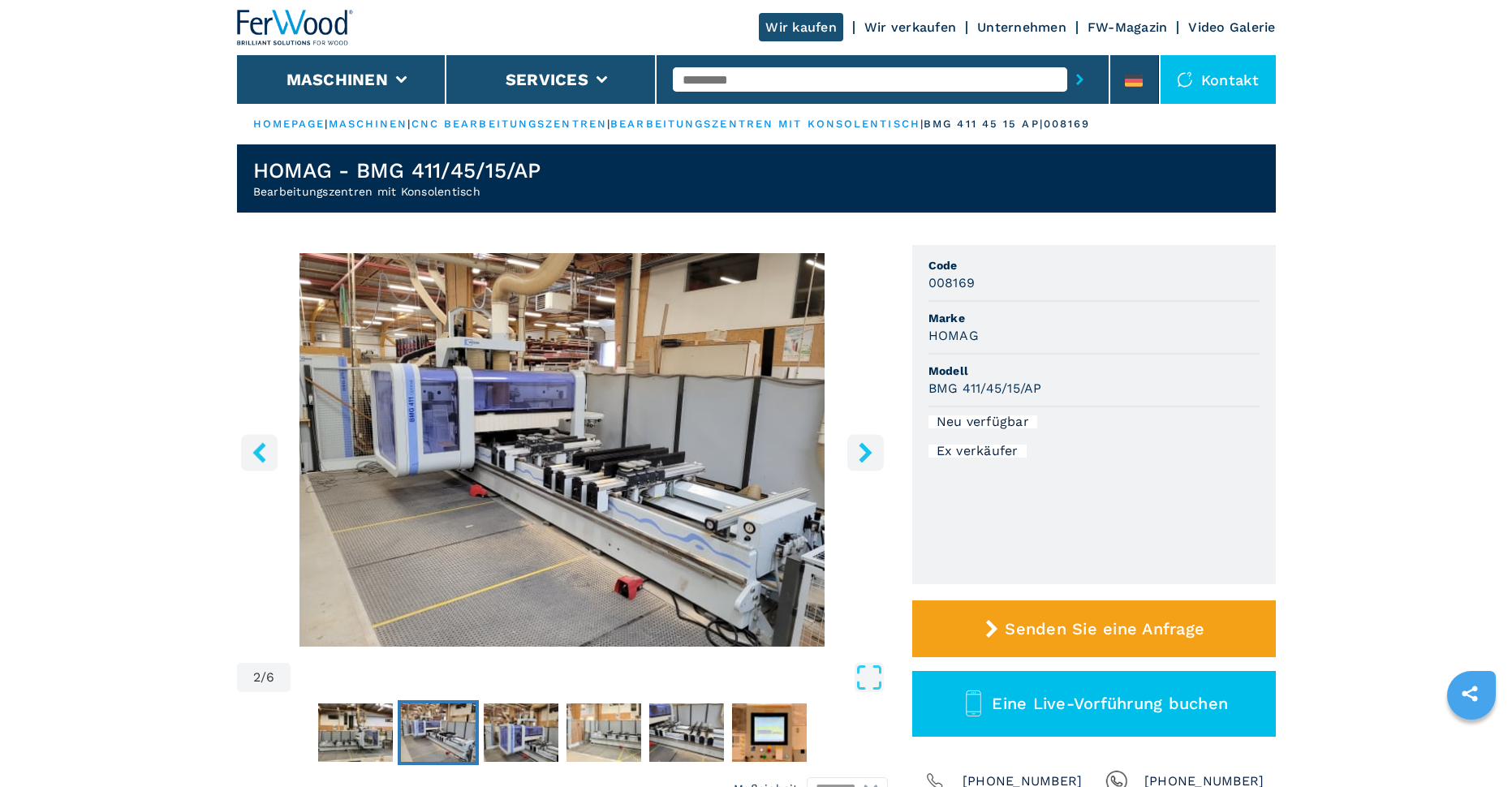
click at [867, 453] on icon "right-button" at bounding box center [866, 452] width 13 height 20
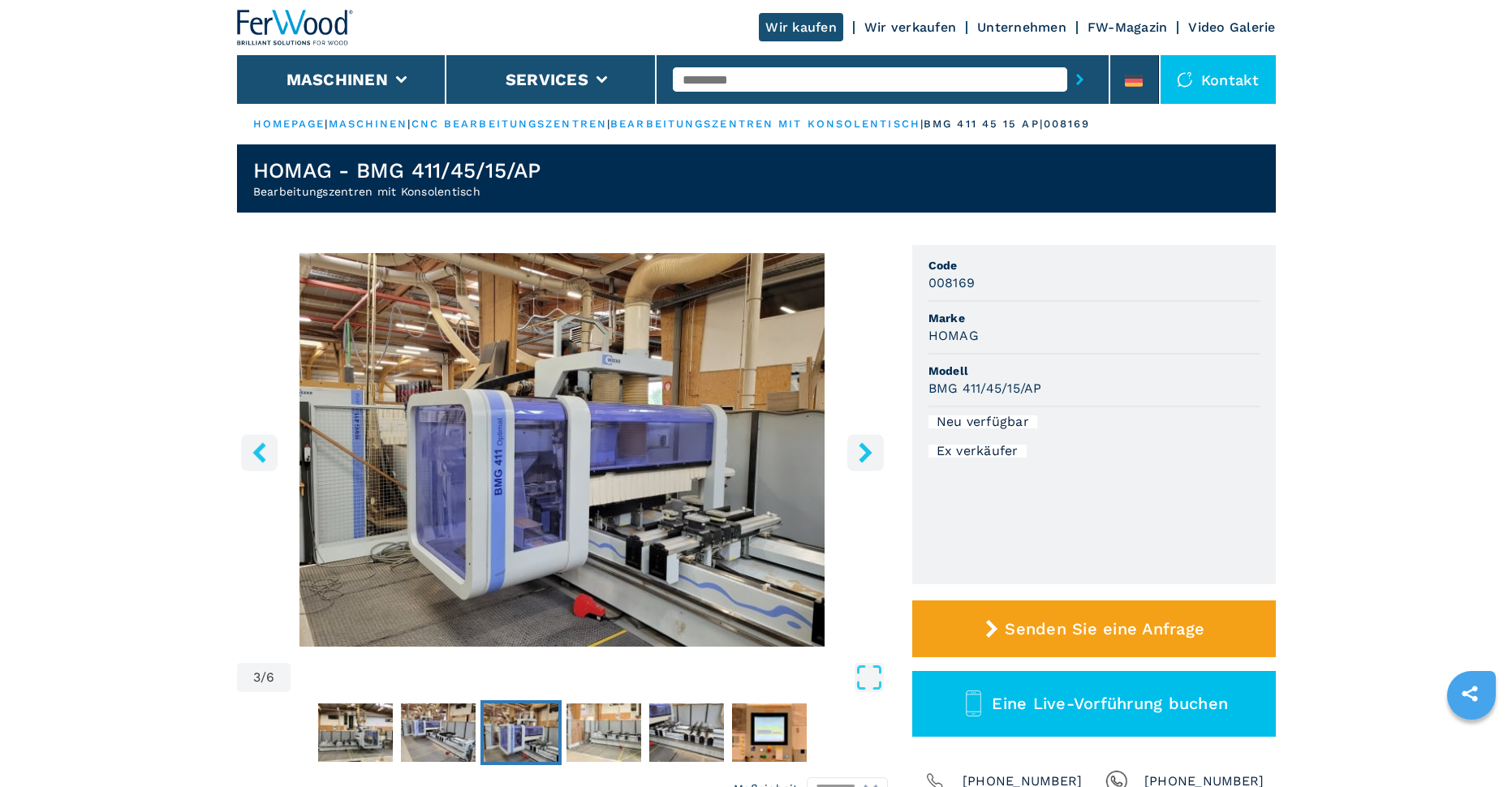
click at [867, 452] on icon "right-button" at bounding box center [866, 452] width 13 height 20
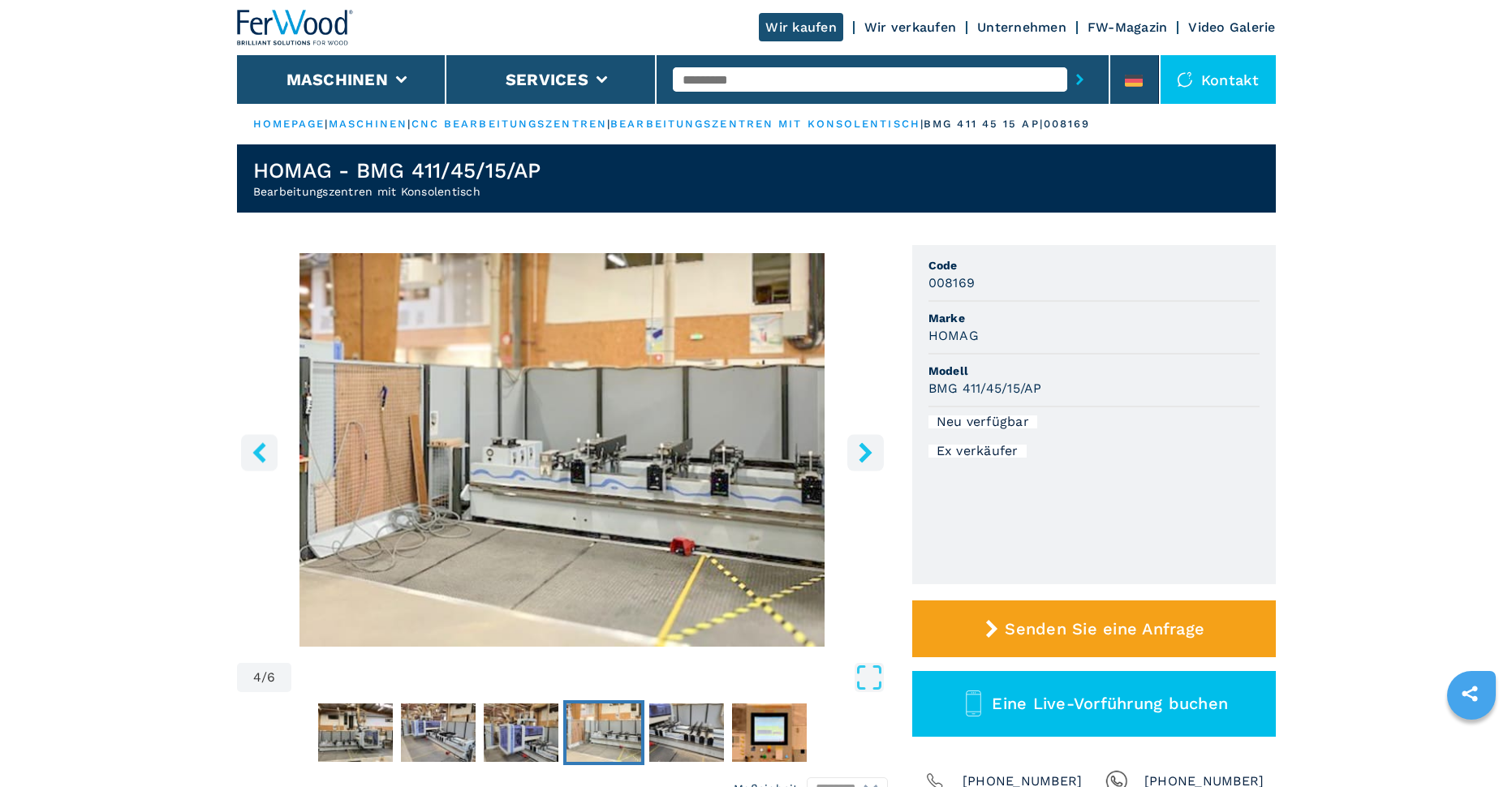
click at [867, 452] on icon "right-button" at bounding box center [866, 452] width 13 height 20
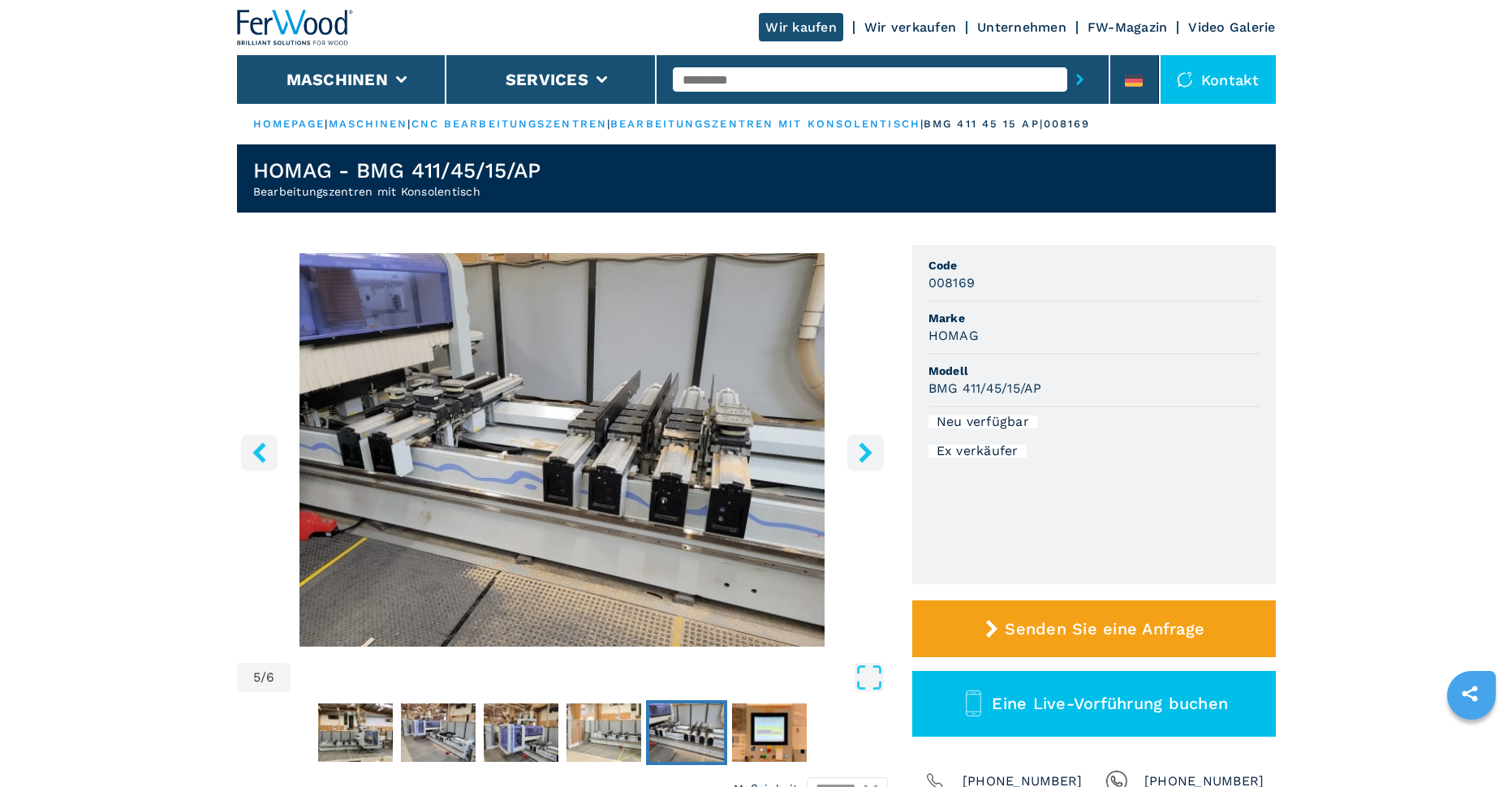
click at [867, 452] on icon "right-button" at bounding box center [866, 452] width 13 height 20
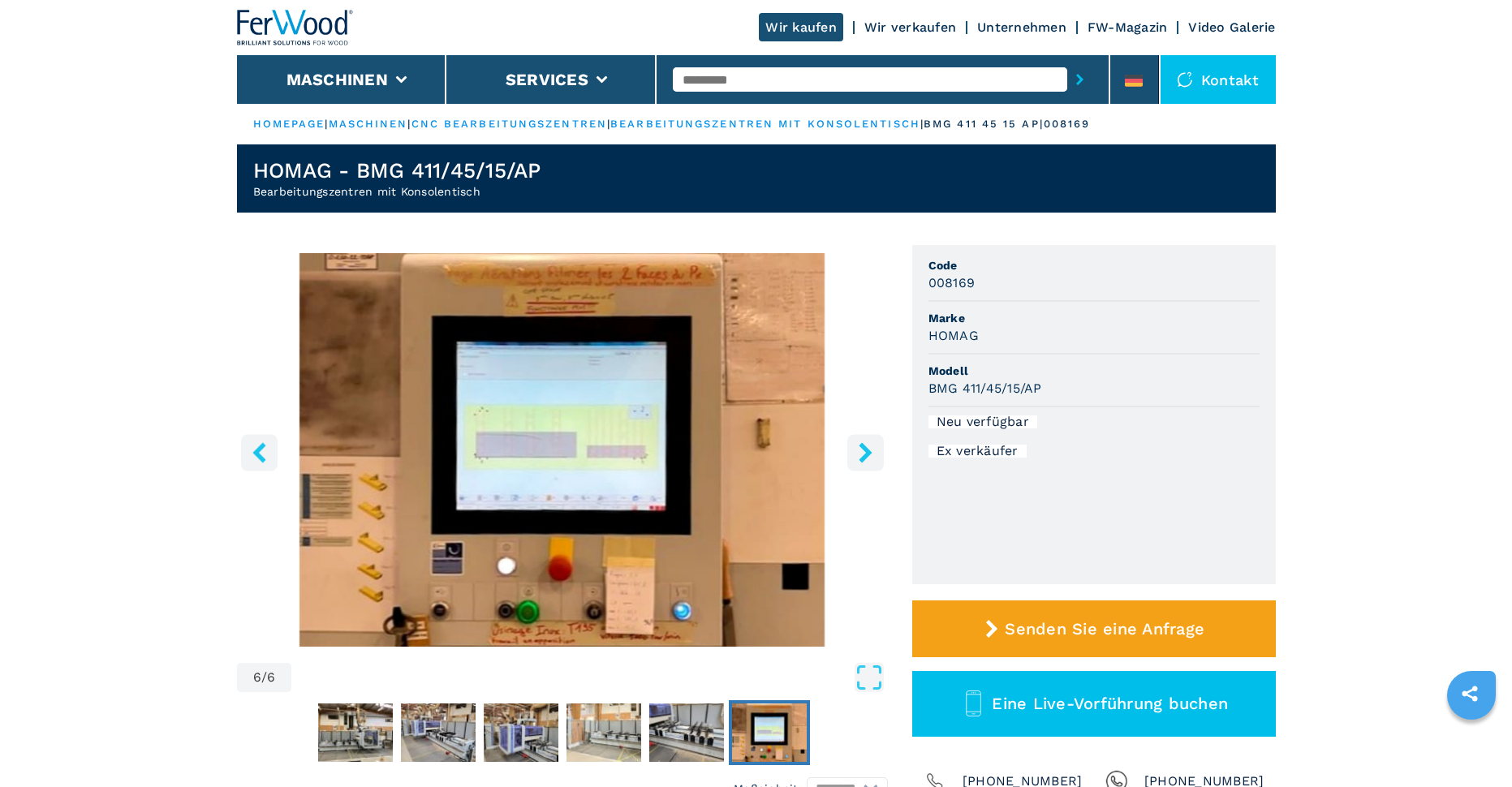
click at [867, 452] on icon "right-button" at bounding box center [866, 452] width 13 height 20
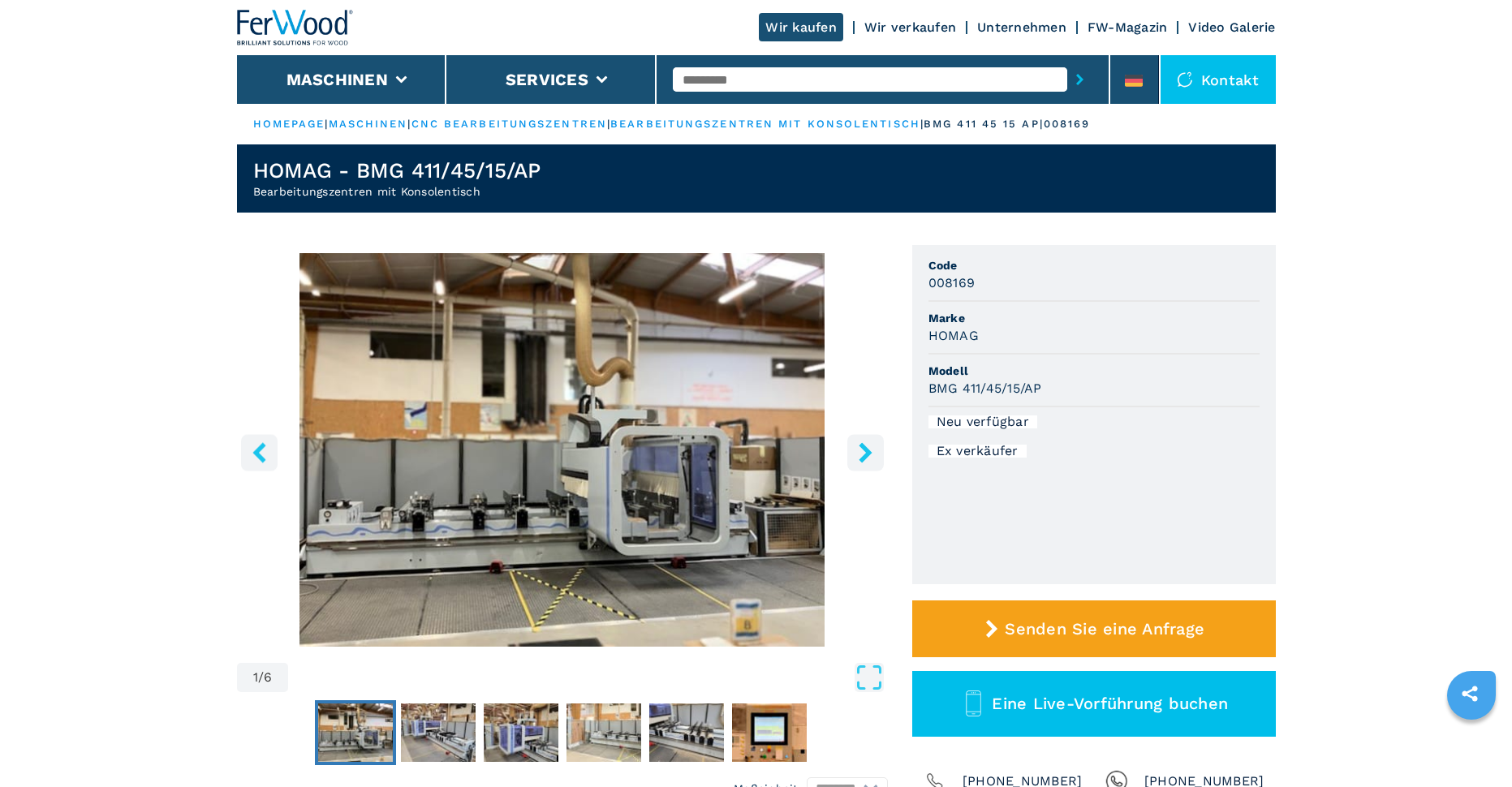
click at [867, 452] on icon "right-button" at bounding box center [866, 452] width 13 height 20
select select "**********"
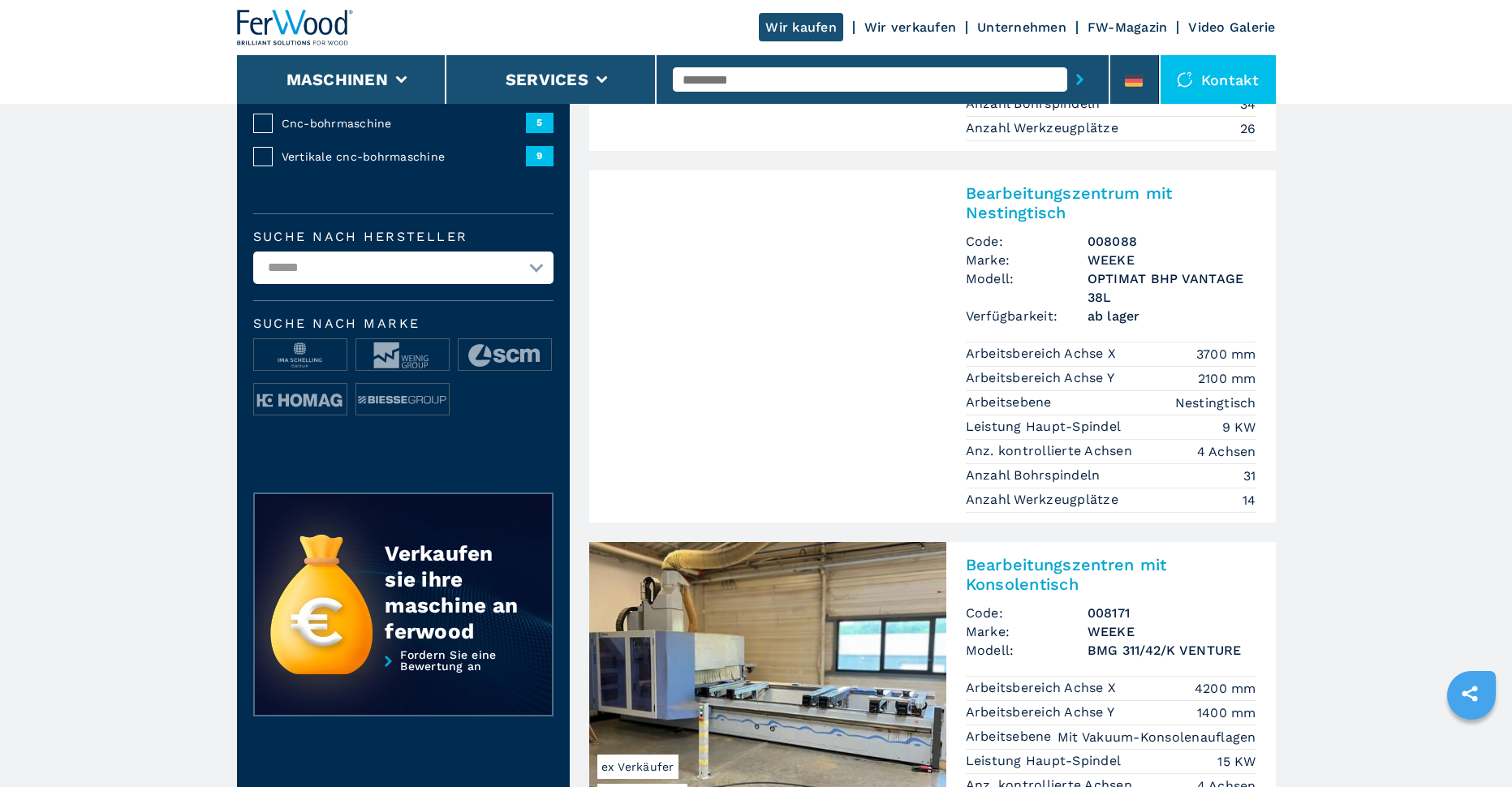
scroll to position [649, 0]
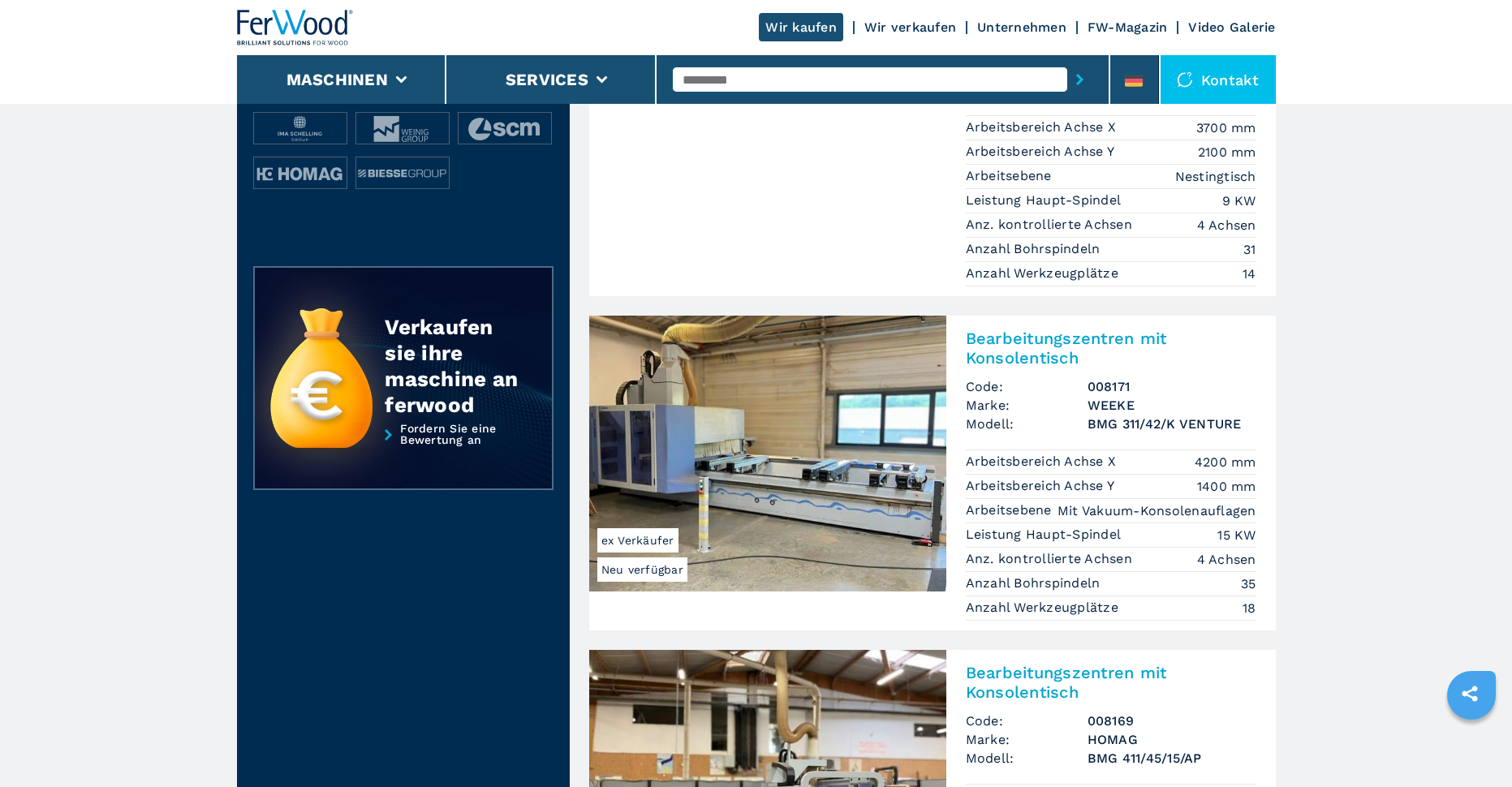
click at [771, 485] on img at bounding box center [768, 453] width 357 height 276
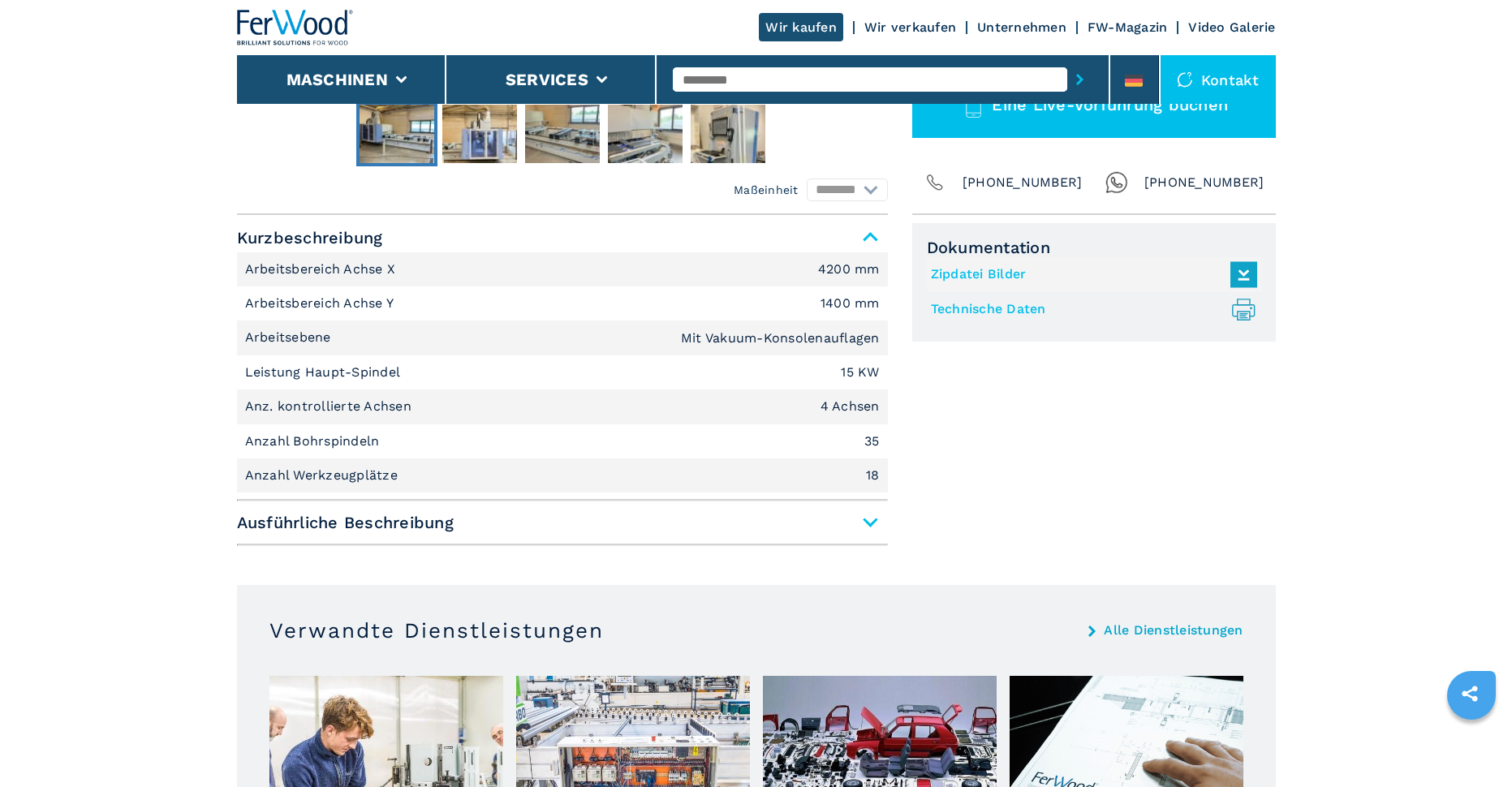
scroll to position [730, 0]
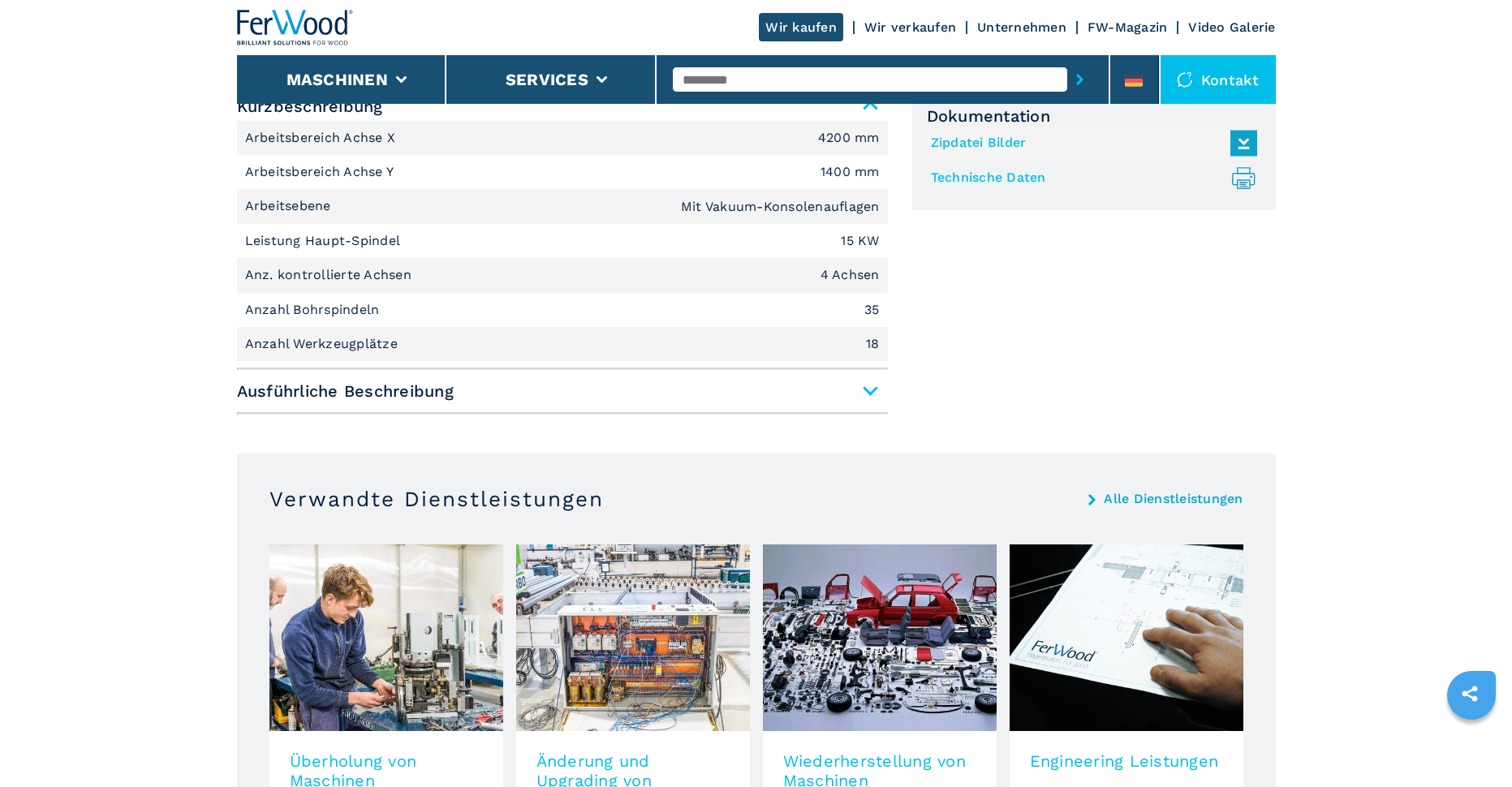
click at [861, 389] on span "Ausführliche Beschreibung" at bounding box center [562, 391] width 651 height 29
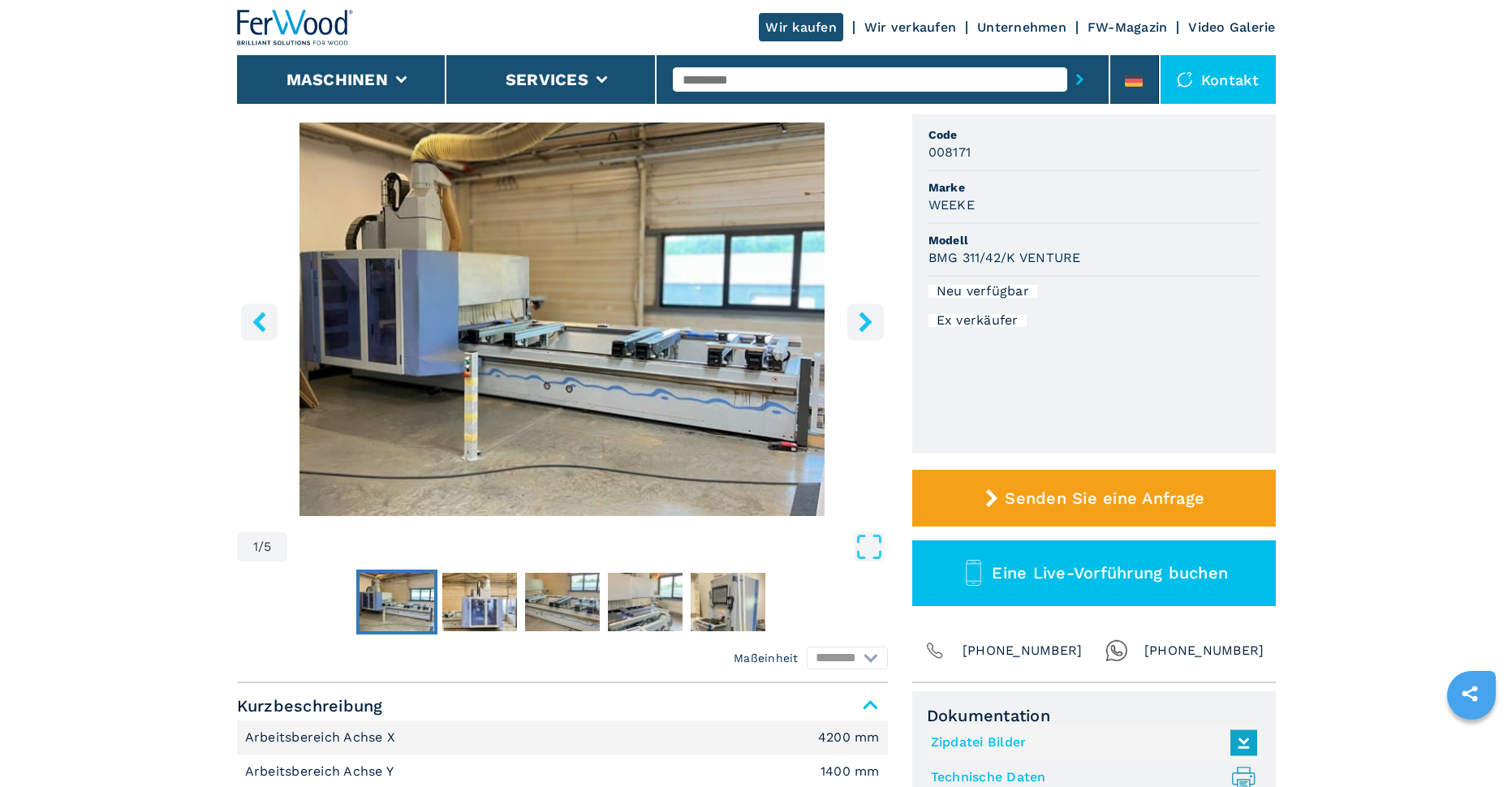
scroll to position [81, 0]
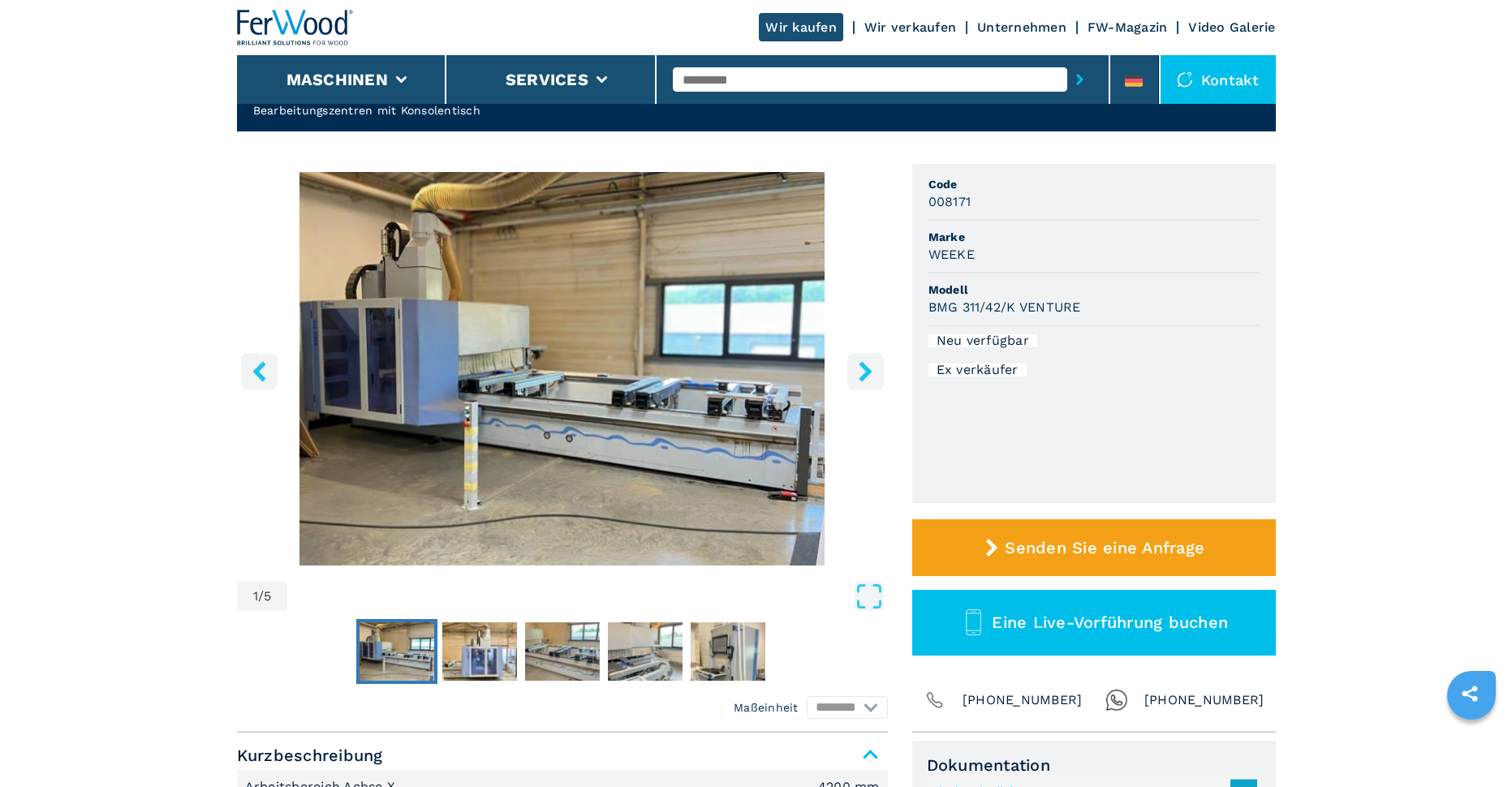
select select "**********"
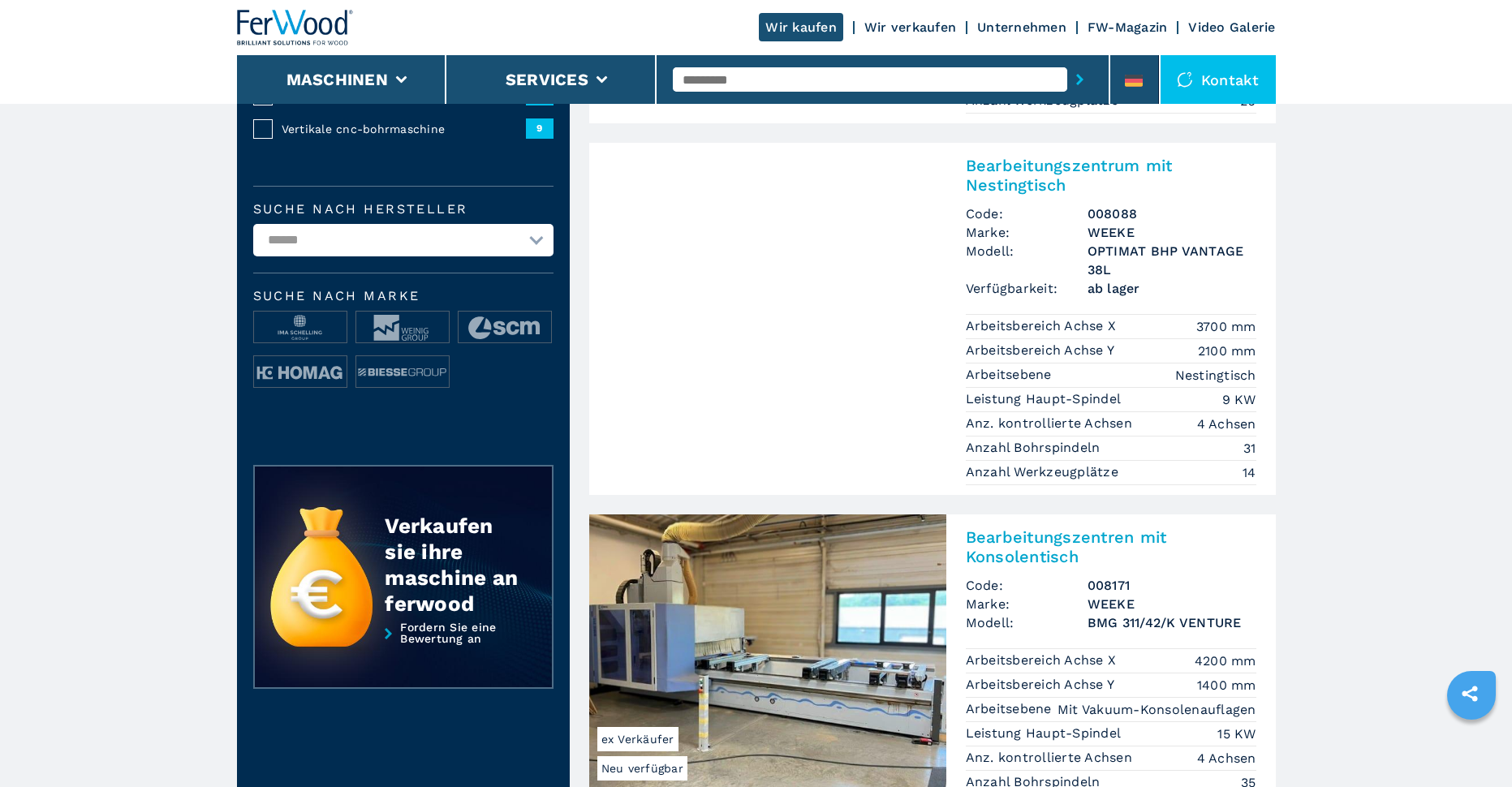
scroll to position [649, 0]
